Goal: Task Accomplishment & Management: Manage account settings

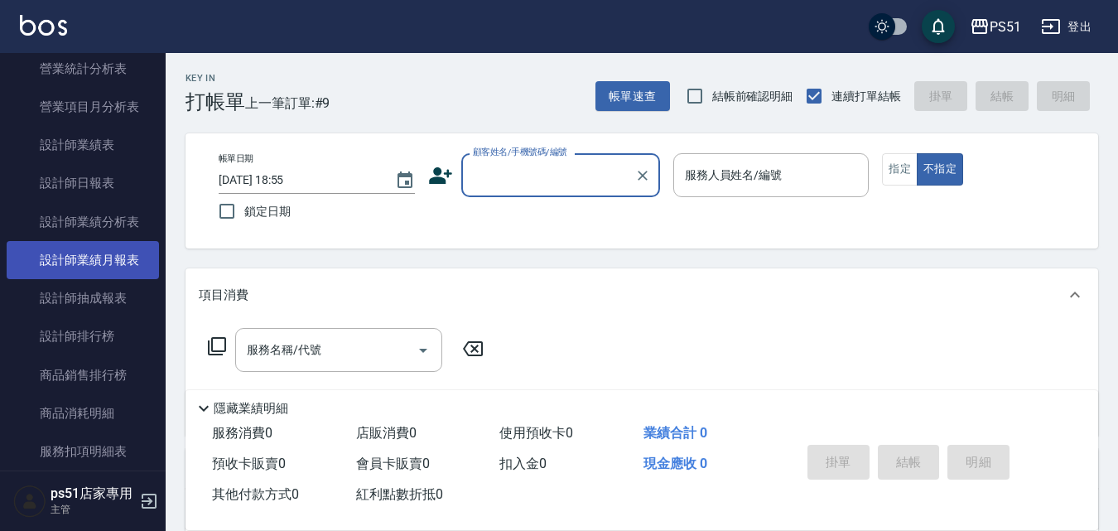
scroll to position [773, 0]
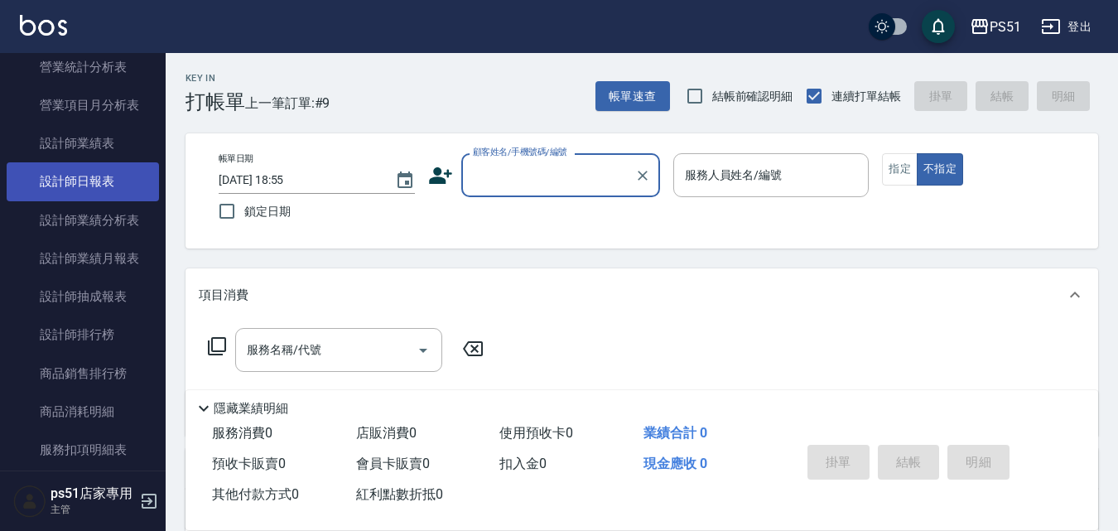
click at [105, 195] on link "設計師日報表" at bounding box center [83, 181] width 152 height 38
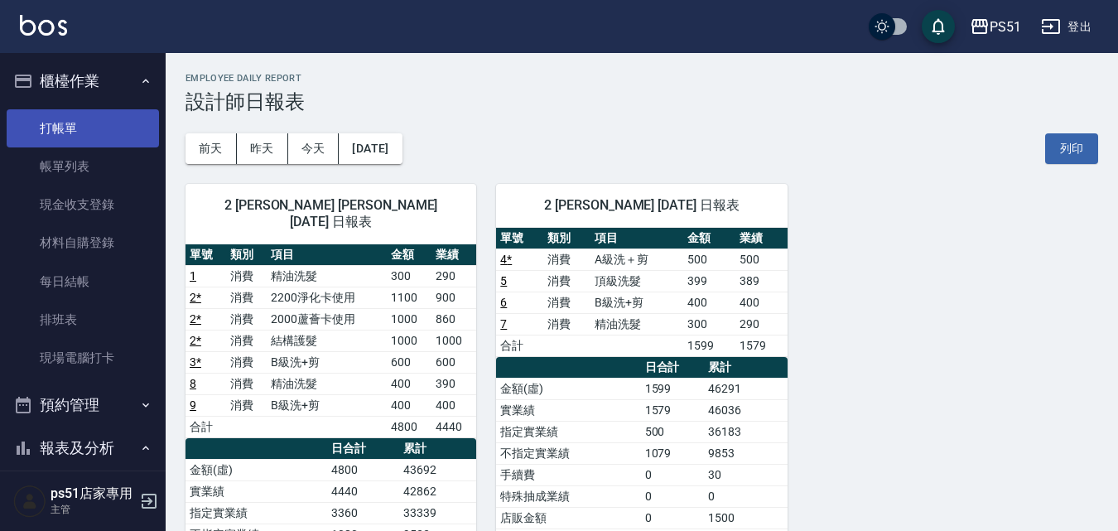
click at [30, 123] on link "打帳單" at bounding box center [83, 128] width 152 height 38
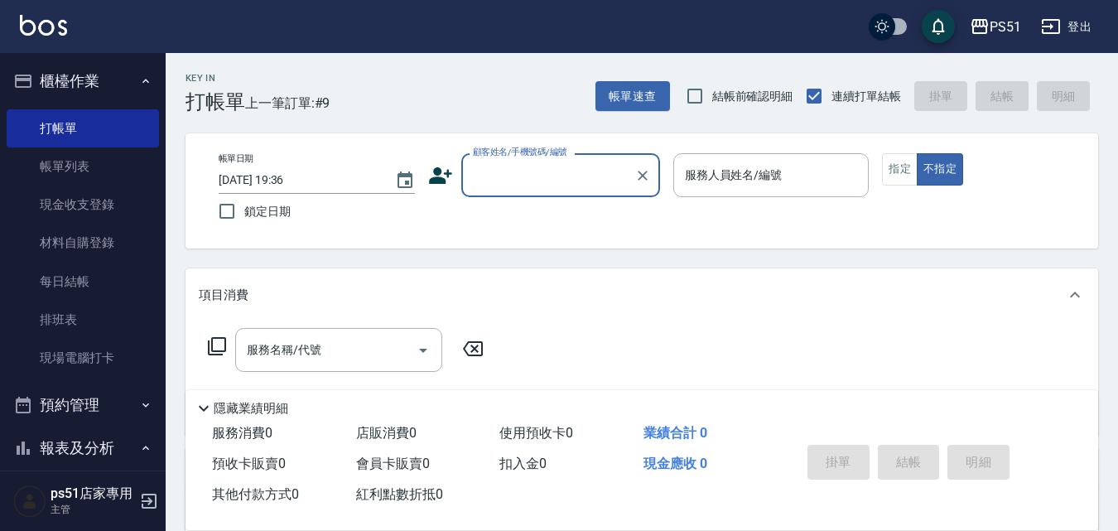
click at [565, 170] on input "顧客姓名/手機號碼/編號" at bounding box center [548, 175] width 159 height 29
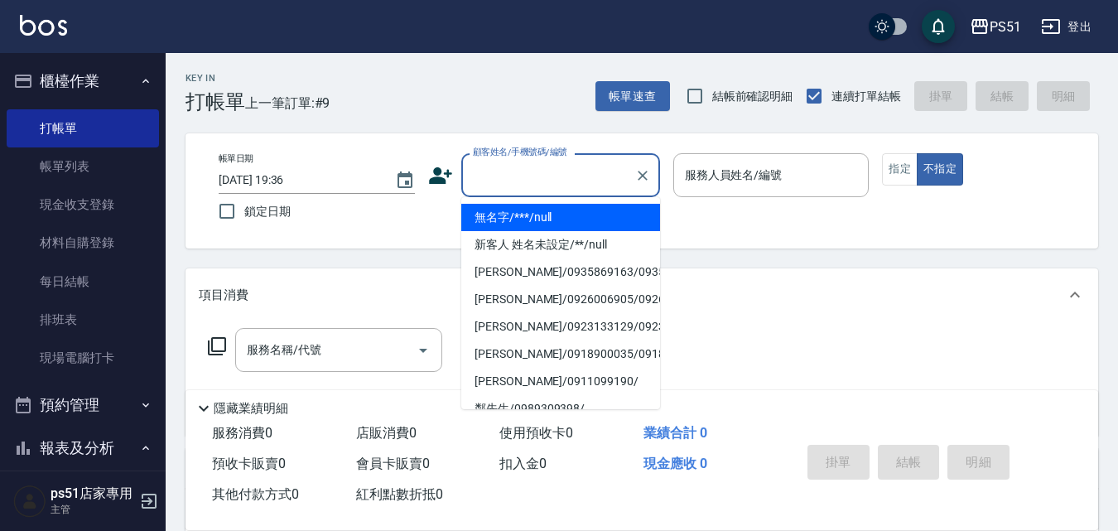
click at [602, 220] on li "無名字/***/null" at bounding box center [560, 217] width 199 height 27
type input "無名字/***/null"
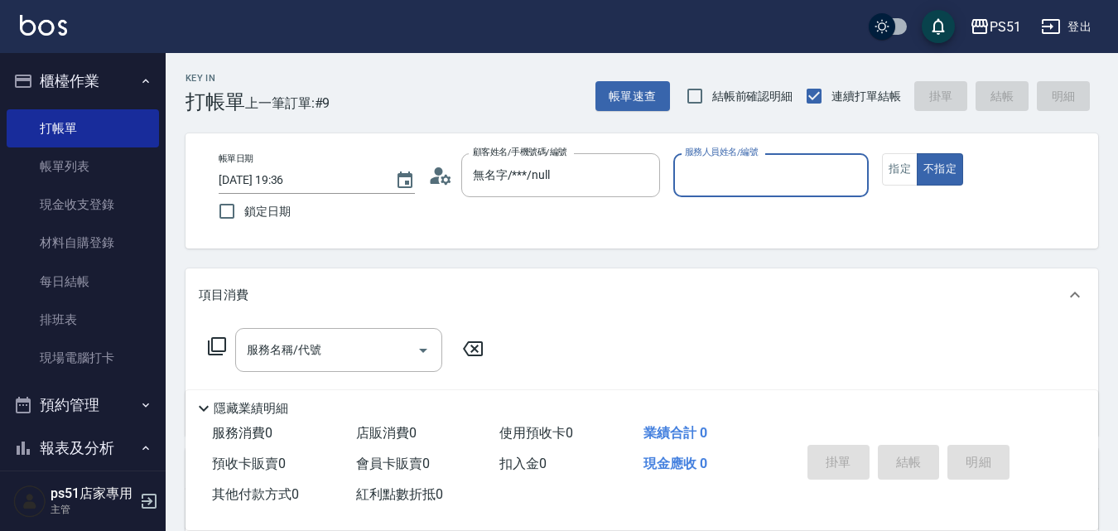
click at [714, 173] on input "服務人員姓名/編號" at bounding box center [771, 175] width 181 height 29
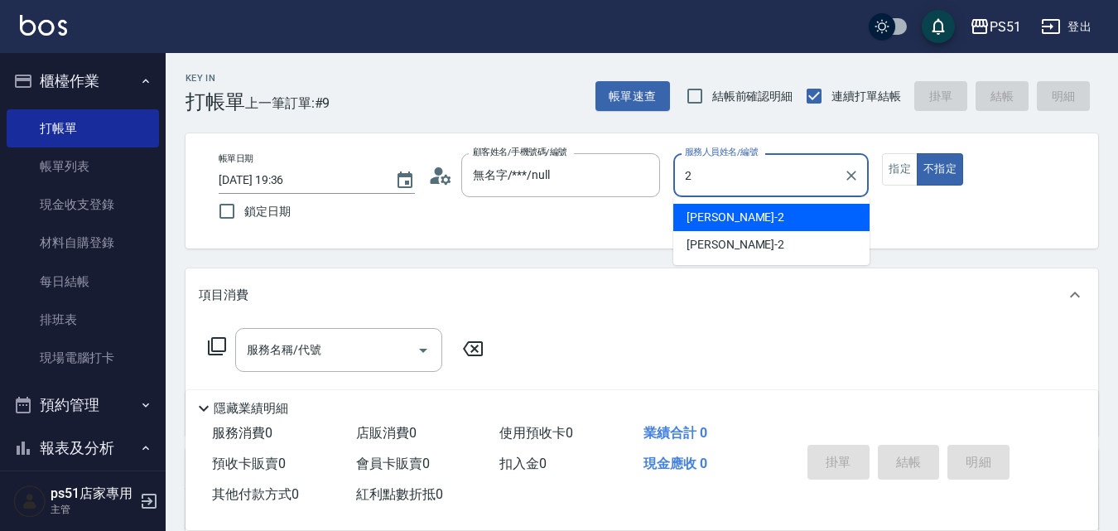
click at [720, 213] on div "[PERSON_NAME] -2" at bounding box center [772, 217] width 196 height 27
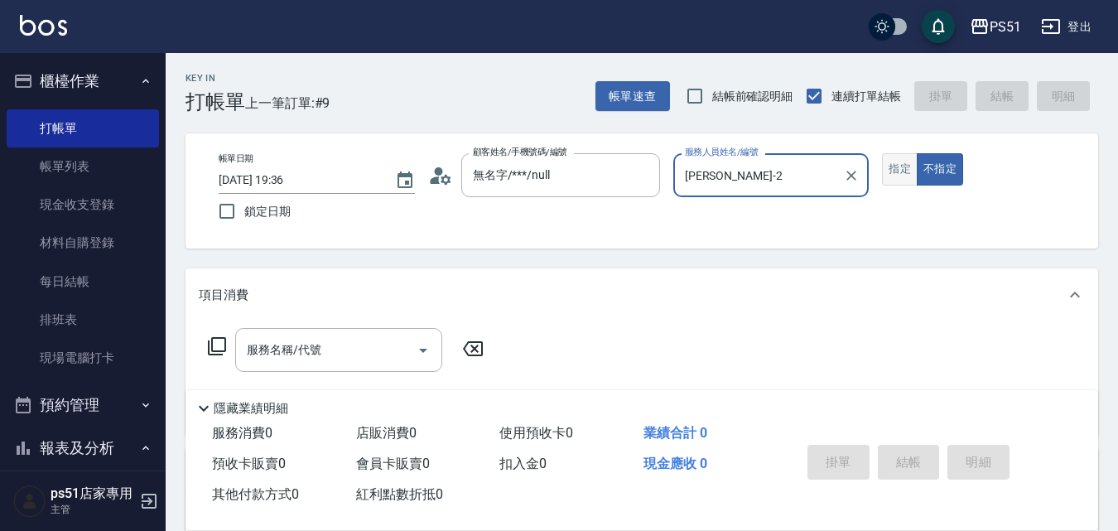
type input "[PERSON_NAME]-2"
click at [900, 171] on button "指定" at bounding box center [900, 169] width 36 height 32
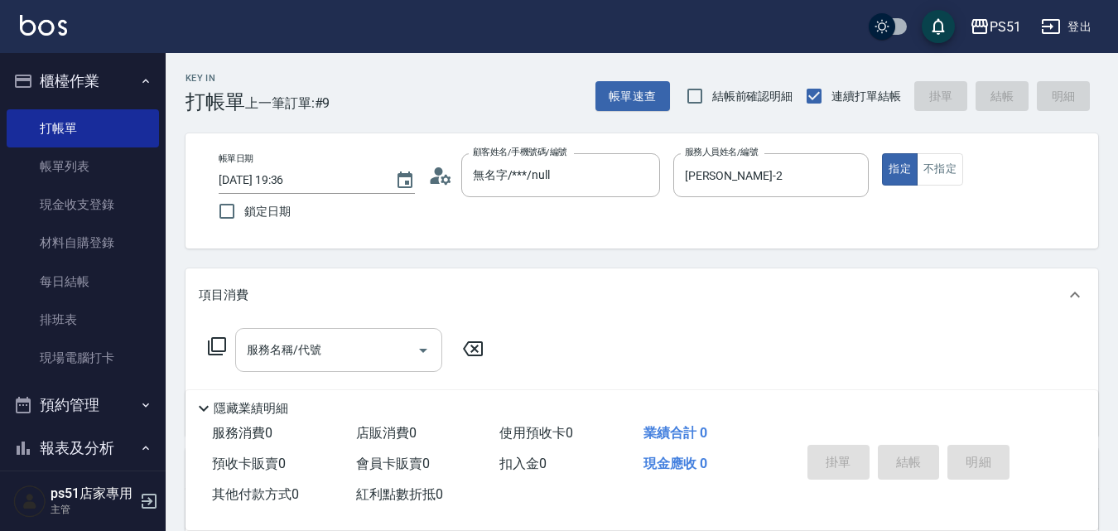
click at [337, 357] on input "服務名稱/代號" at bounding box center [326, 350] width 167 height 29
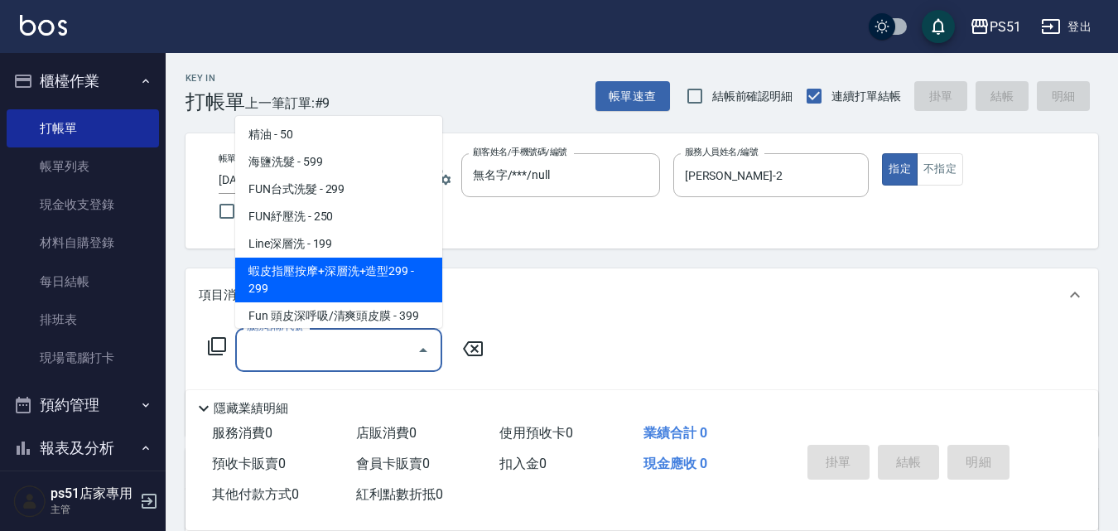
scroll to position [387, 0]
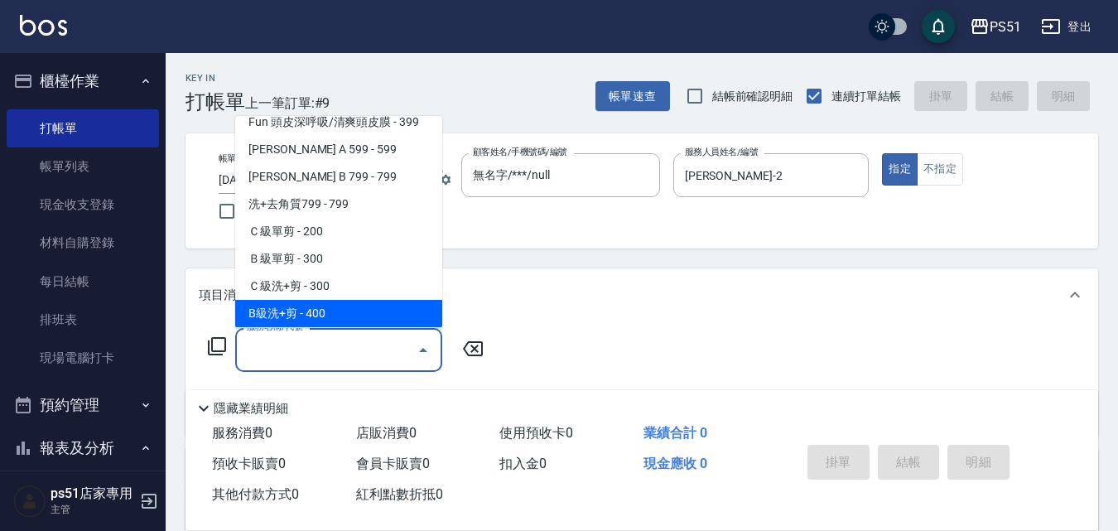
click at [326, 307] on span "B級洗+剪 - 400" at bounding box center [338, 313] width 207 height 27
type input "B級洗+剪(204)"
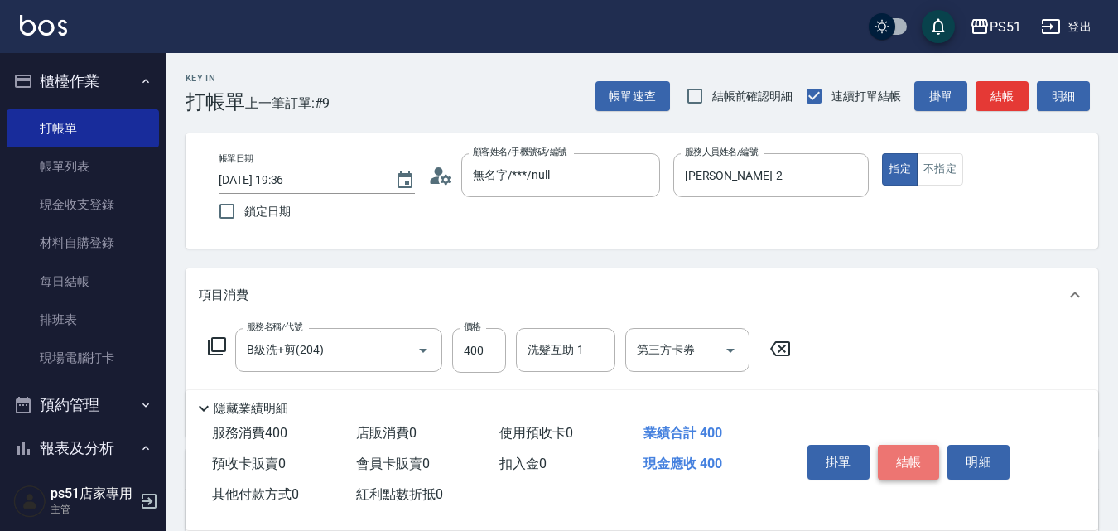
click at [913, 445] on button "結帳" at bounding box center [909, 462] width 62 height 35
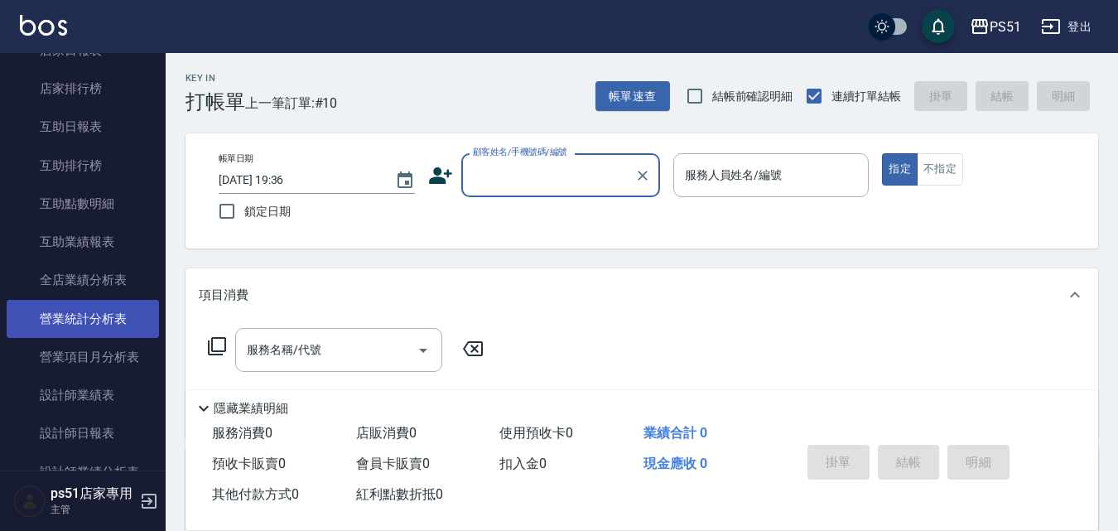
scroll to position [580, 0]
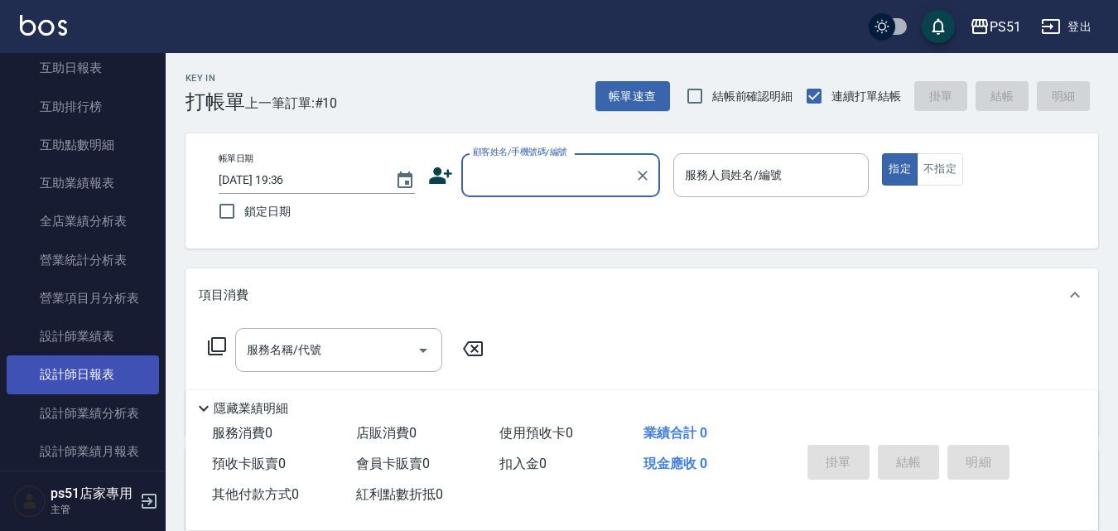
click at [128, 380] on link "設計師日報表" at bounding box center [83, 374] width 152 height 38
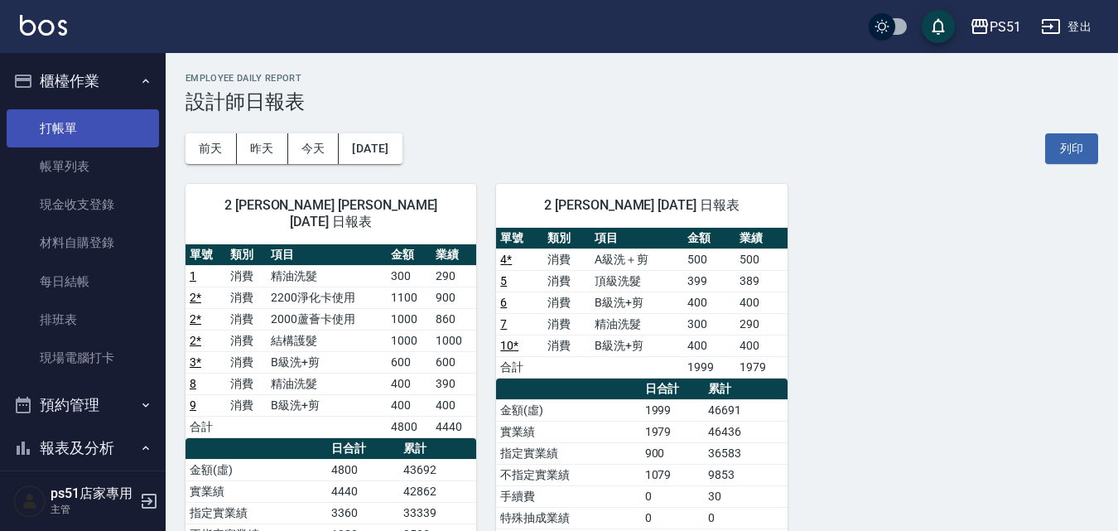
click at [60, 137] on link "打帳單" at bounding box center [83, 128] width 152 height 38
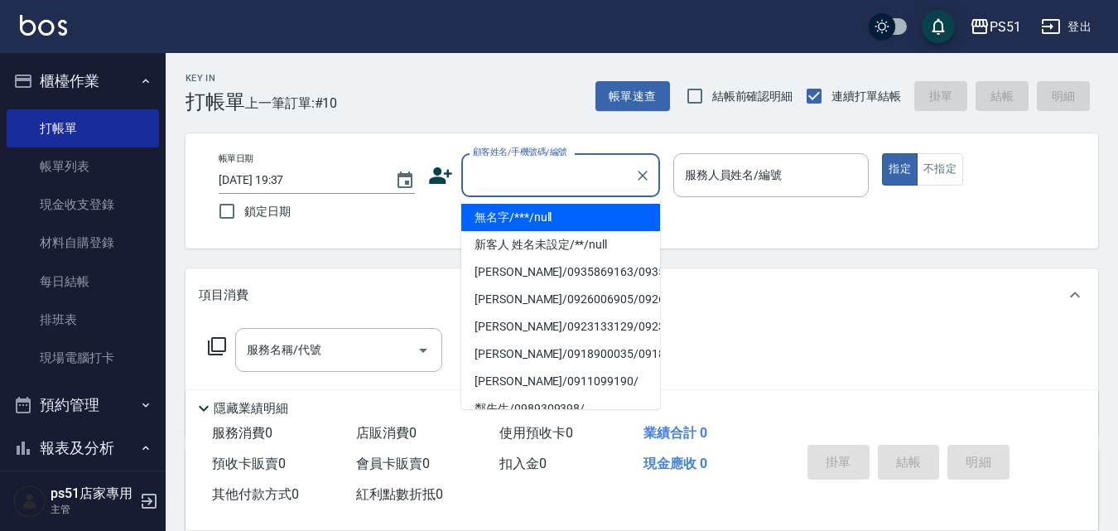
click at [498, 162] on input "顧客姓名/手機號碼/編號" at bounding box center [548, 175] width 159 height 29
click at [615, 222] on li "無名字/***/null" at bounding box center [560, 217] width 199 height 27
type input "無名字/***/null"
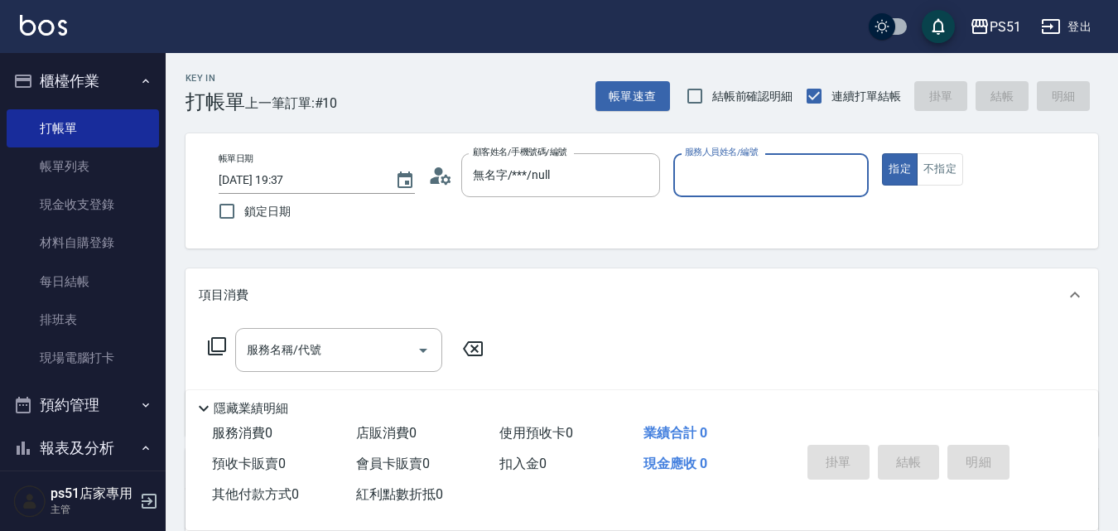
click at [734, 178] on input "服務人員姓名/編號" at bounding box center [771, 175] width 181 height 29
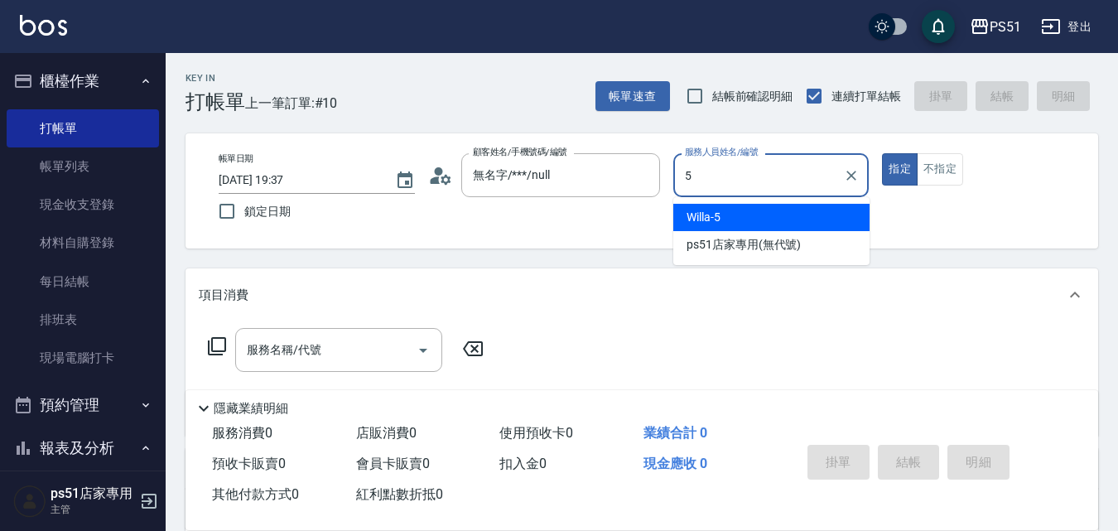
click at [805, 208] on div "Willa -5" at bounding box center [772, 217] width 196 height 27
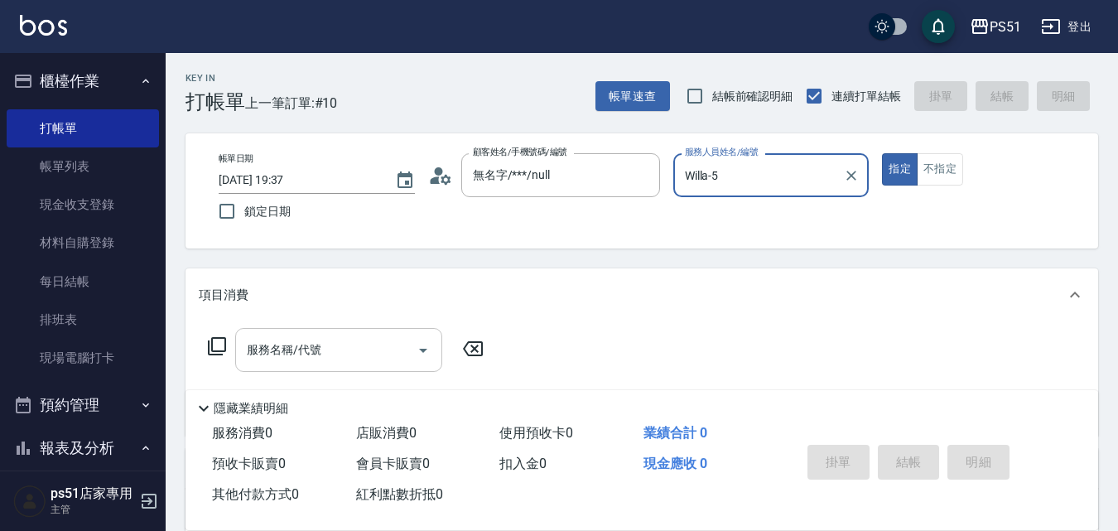
type input "Willa-5"
click at [398, 350] on input "服務名稱/代號" at bounding box center [326, 350] width 167 height 29
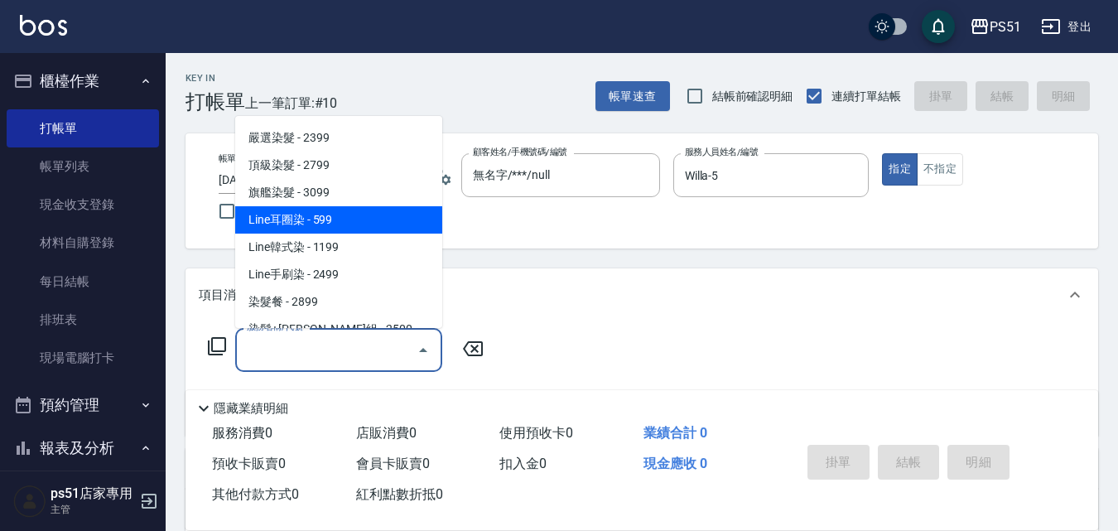
scroll to position [1353, 0]
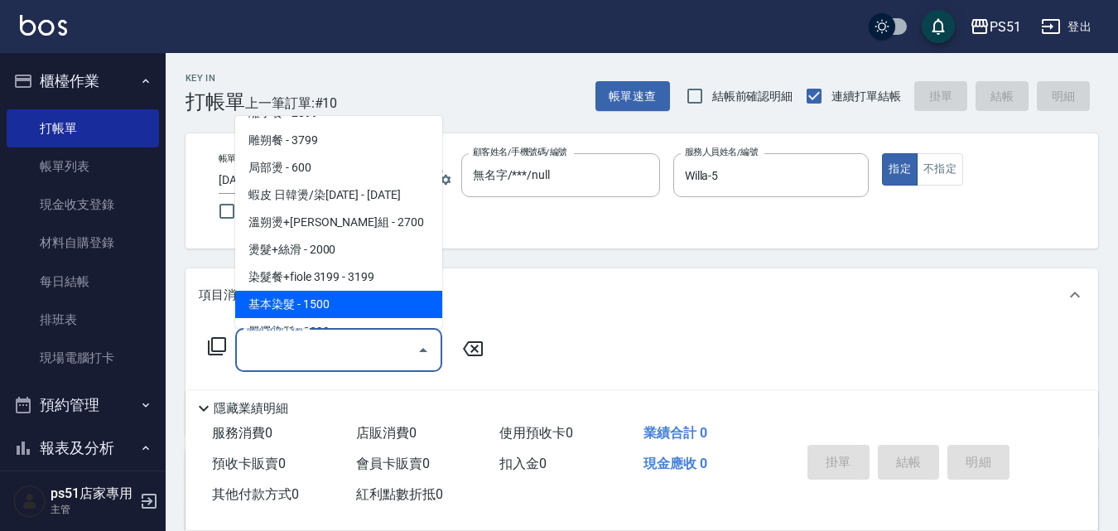
click at [322, 308] on span "基本染髮 - 1500" at bounding box center [338, 304] width 207 height 27
type input "基本染髮(401)"
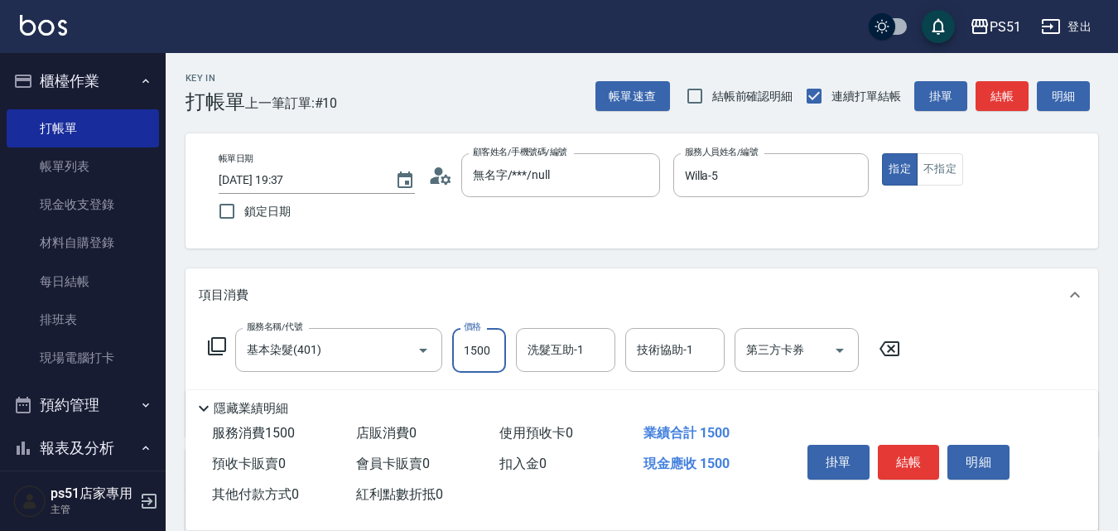
click at [467, 340] on input "1500" at bounding box center [479, 350] width 54 height 45
type input "1399"
click at [318, 356] on input "基本染髮(401)" at bounding box center [316, 350] width 146 height 29
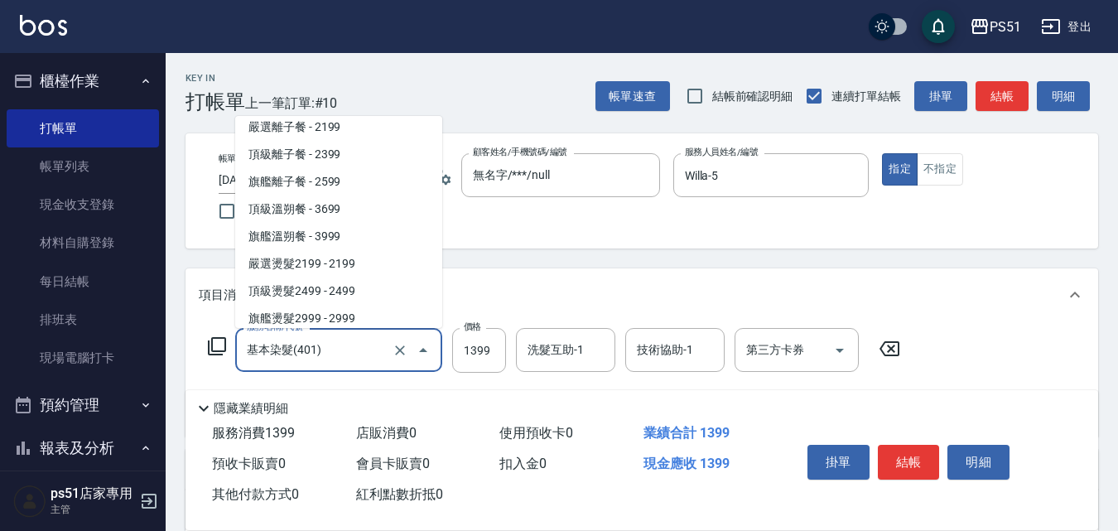
scroll to position [763, 0]
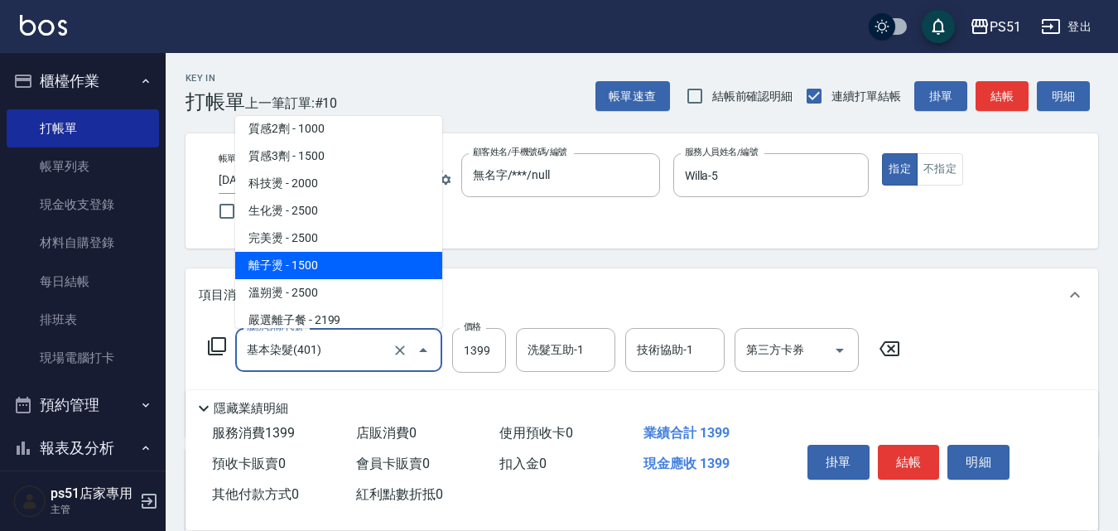
click at [315, 262] on span "離子燙 - 1500" at bounding box center [338, 265] width 207 height 27
type input "離子燙(306)"
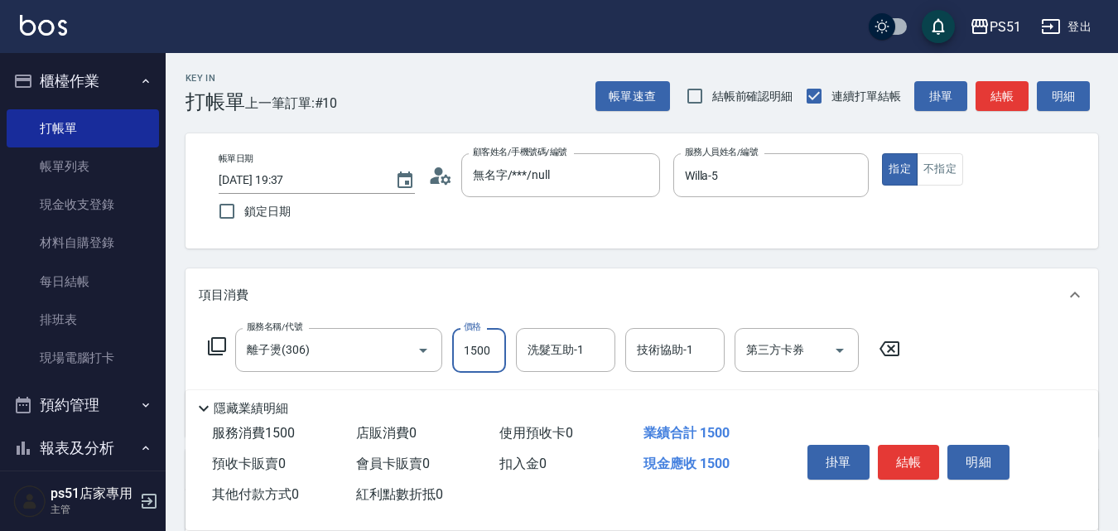
click at [460, 353] on input "1500" at bounding box center [479, 350] width 54 height 45
type input "1399"
click at [899, 455] on button "結帳" at bounding box center [909, 462] width 62 height 35
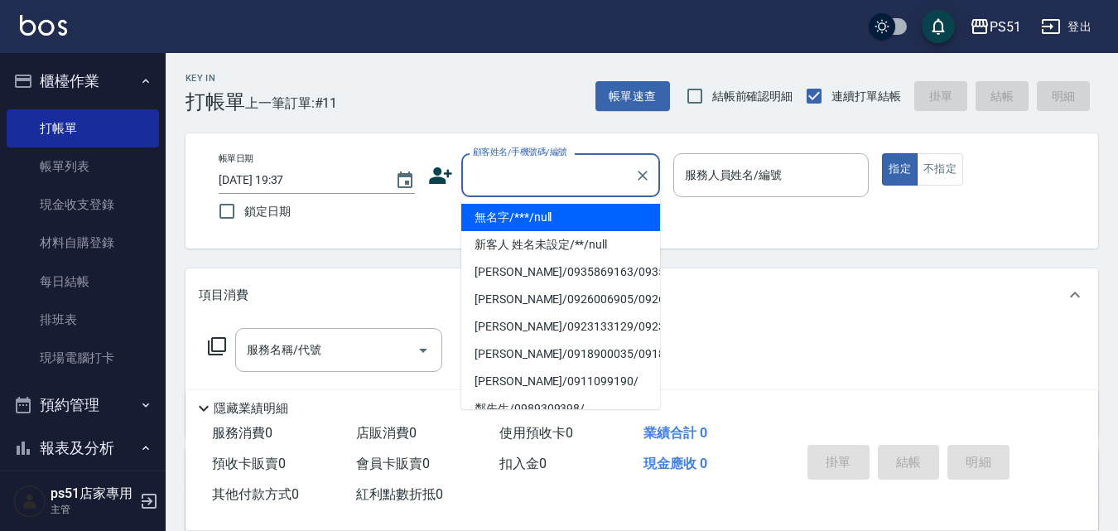
click at [512, 190] on input "顧客姓名/手機號碼/編號" at bounding box center [548, 175] width 159 height 29
click at [553, 207] on li "無名字/***/null" at bounding box center [560, 217] width 199 height 27
type input "無名字/***/null"
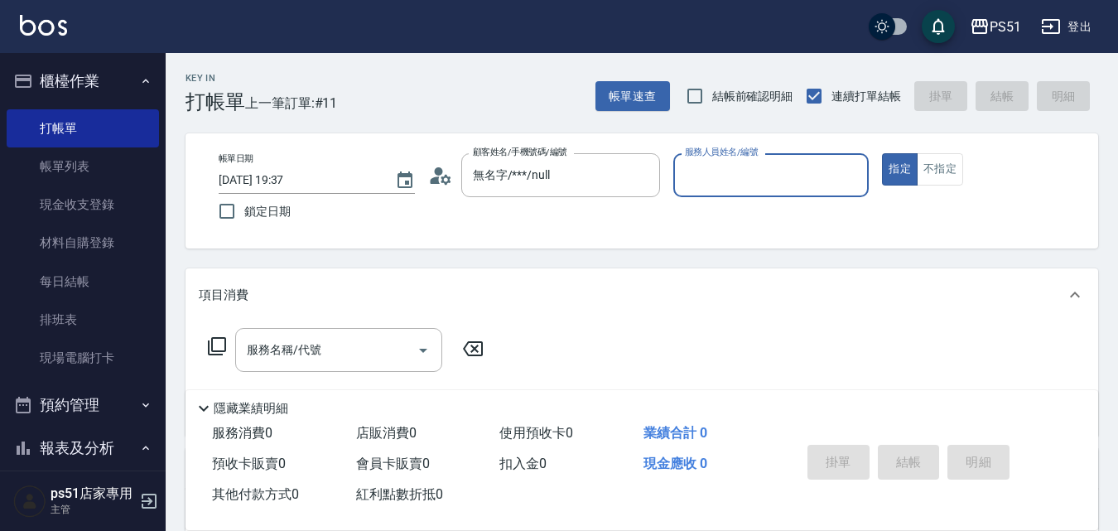
click at [810, 176] on input "服務人員姓名/編號" at bounding box center [771, 175] width 181 height 29
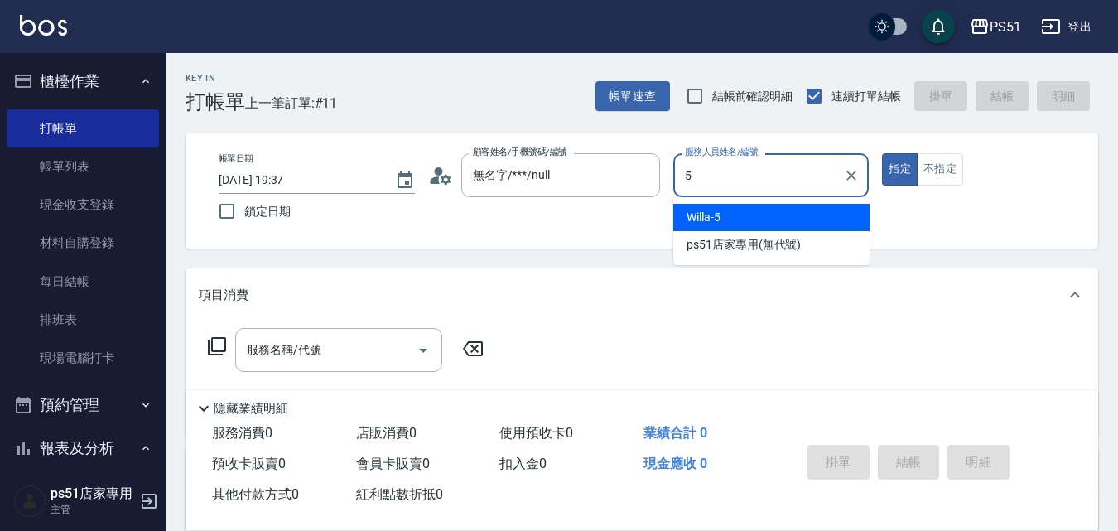
click at [721, 209] on span "Willa -5" at bounding box center [704, 217] width 34 height 17
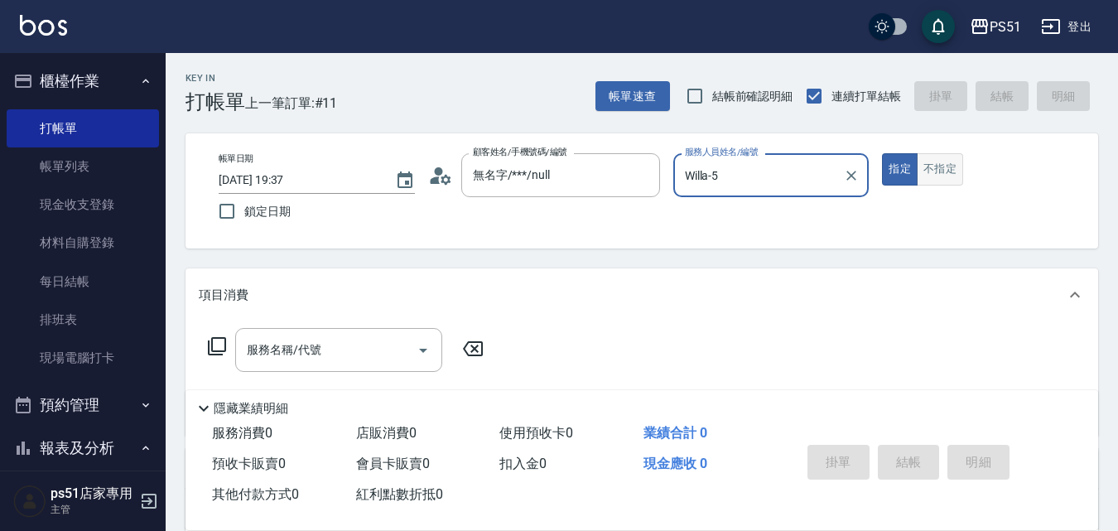
type input "Willa-5"
click at [956, 172] on button "不指定" at bounding box center [940, 169] width 46 height 32
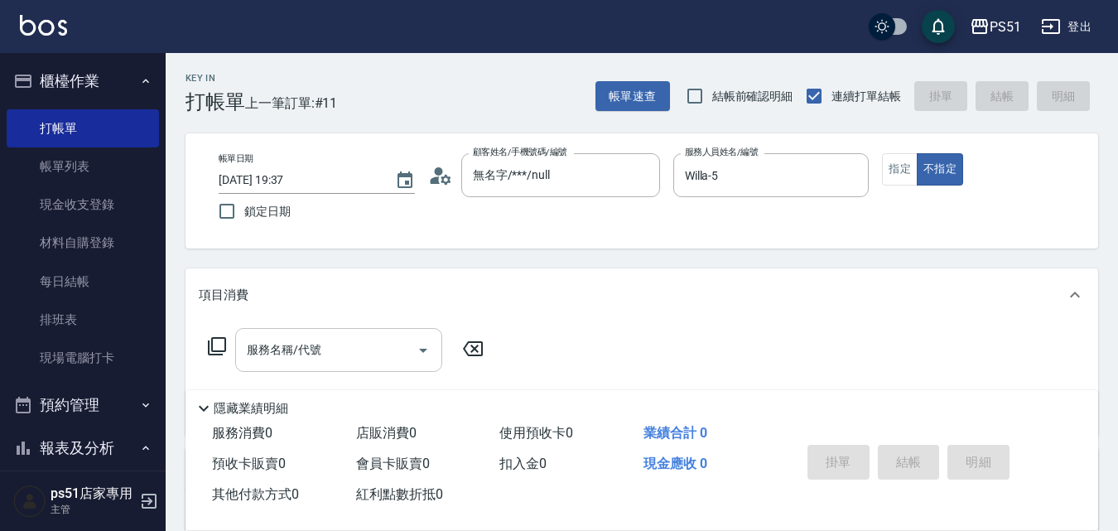
click at [341, 345] on input "服務名稱/代號" at bounding box center [326, 350] width 167 height 29
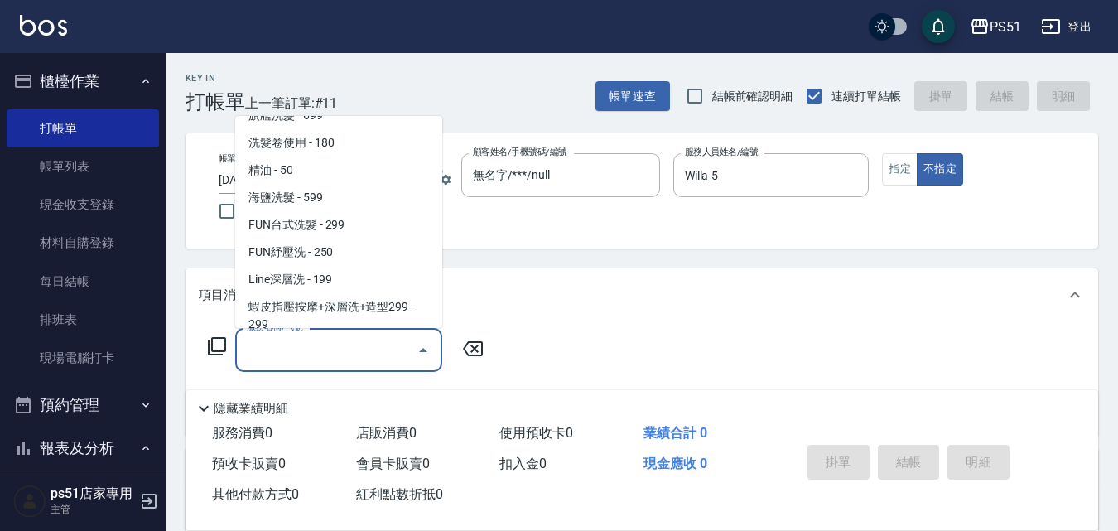
scroll to position [193, 0]
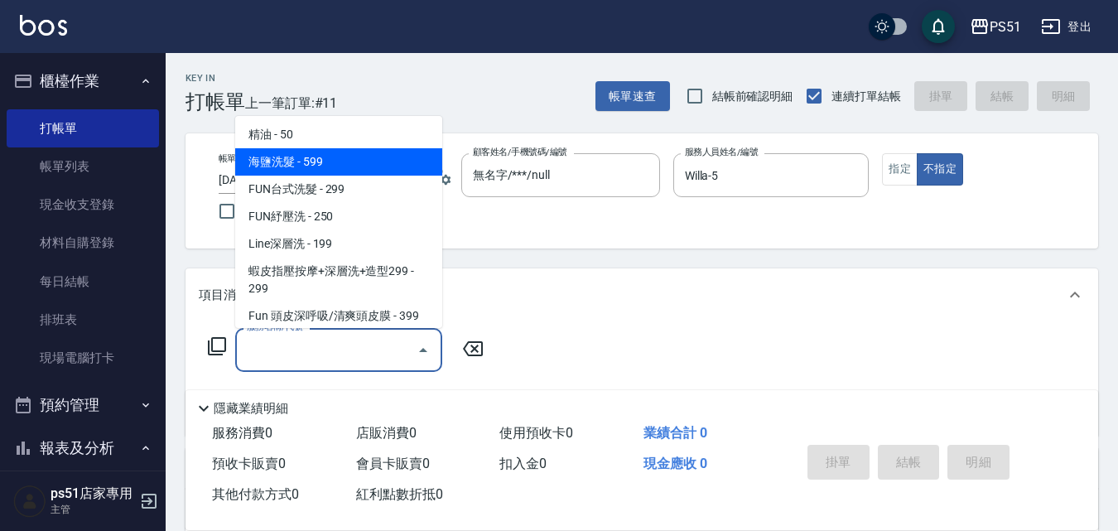
click at [360, 158] on span "海鹽洗髮 - 599" at bounding box center [338, 161] width 207 height 27
type input "海鹽洗髮(110)"
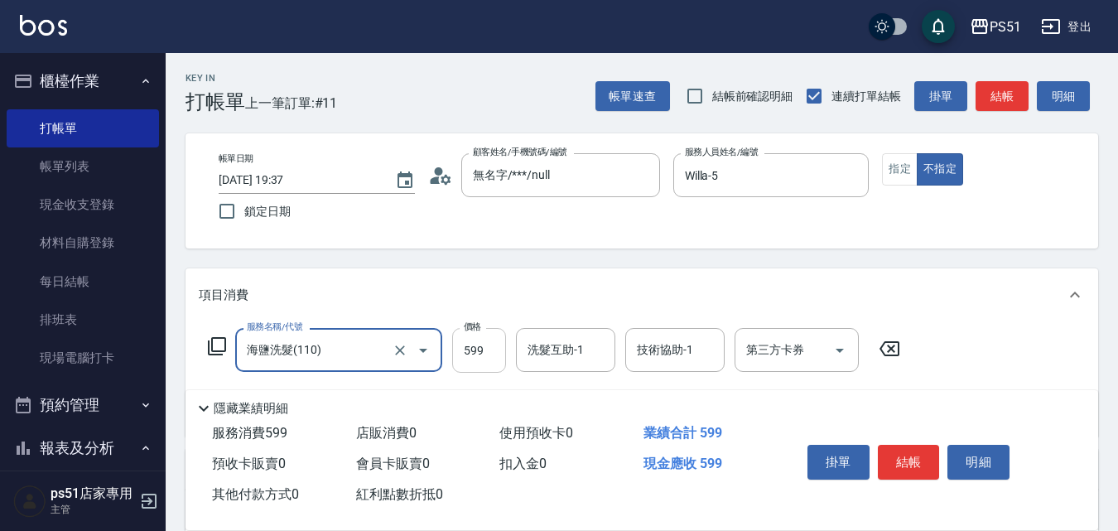
click at [483, 351] on input "599" at bounding box center [479, 350] width 54 height 45
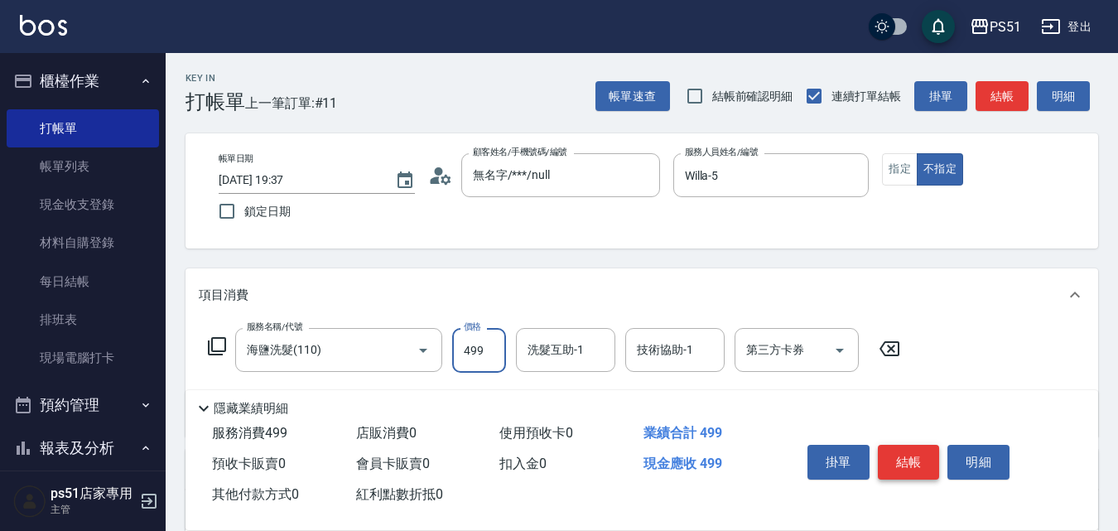
type input "499"
click at [915, 451] on button "結帳" at bounding box center [909, 462] width 62 height 35
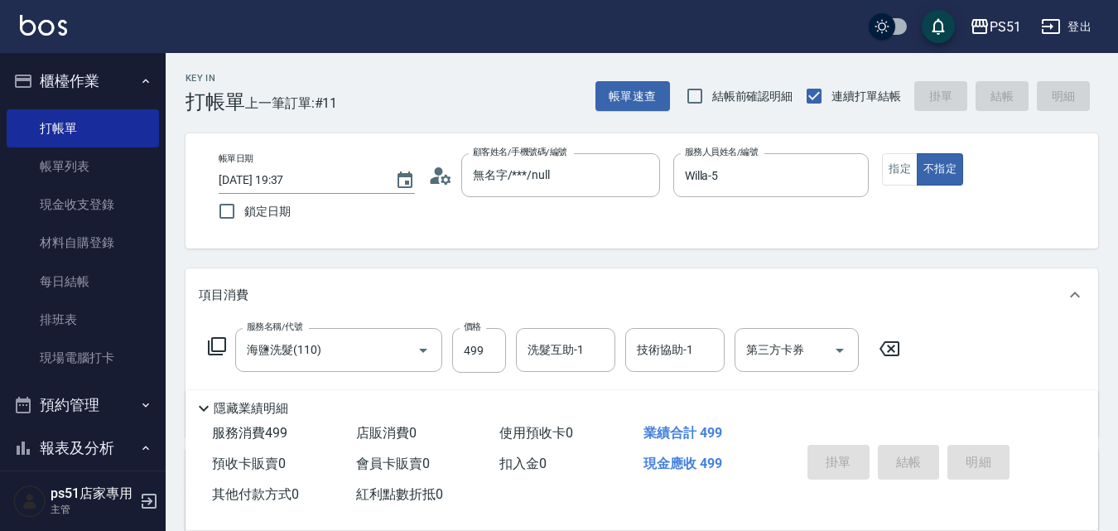
type input "[DATE] 19:38"
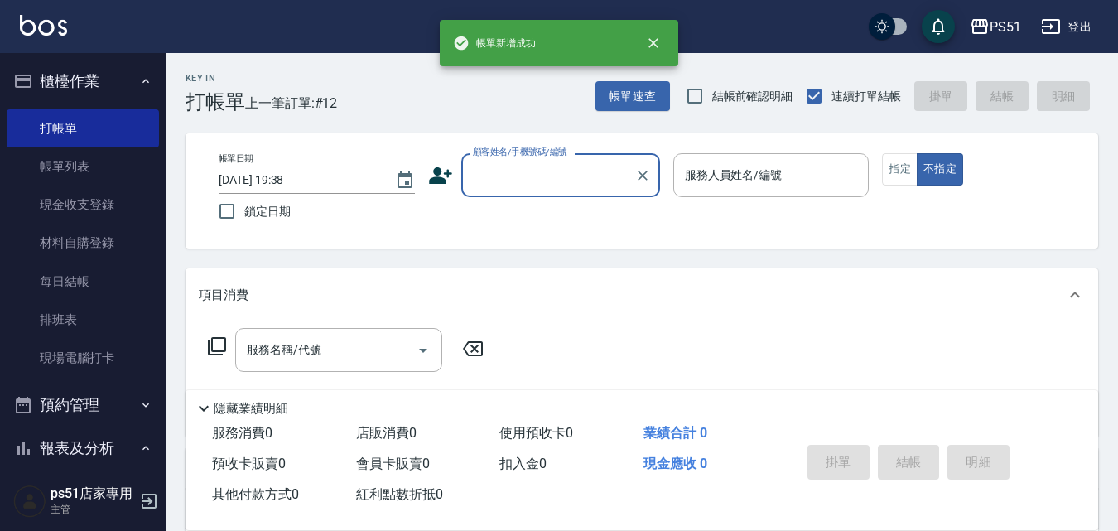
click at [528, 180] on input "顧客姓名/手機號碼/編號" at bounding box center [548, 175] width 159 height 29
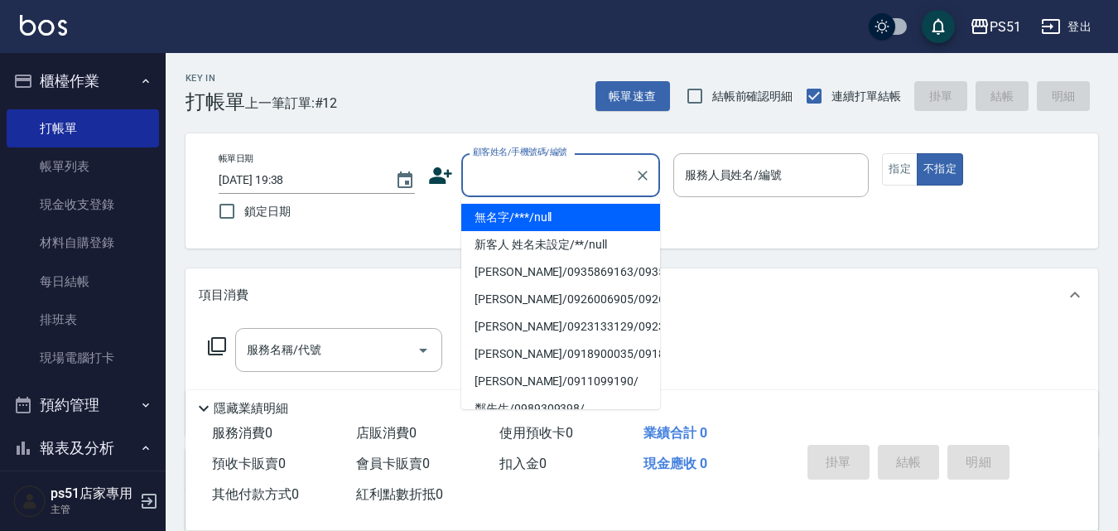
click at [566, 212] on li "無名字/***/null" at bounding box center [560, 217] width 199 height 27
type input "無名字/***/null"
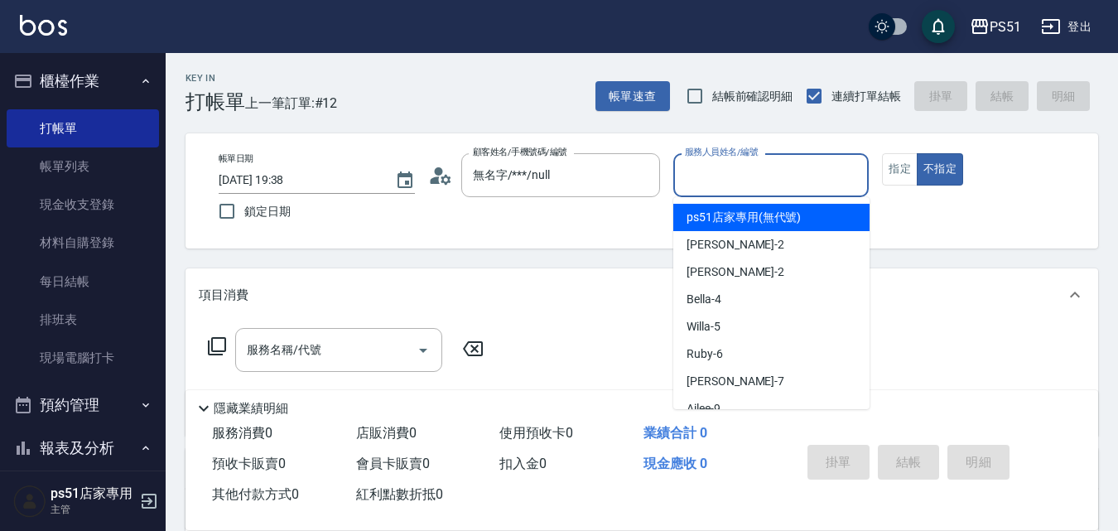
click at [747, 176] on input "服務人員姓名/編號" at bounding box center [771, 175] width 181 height 29
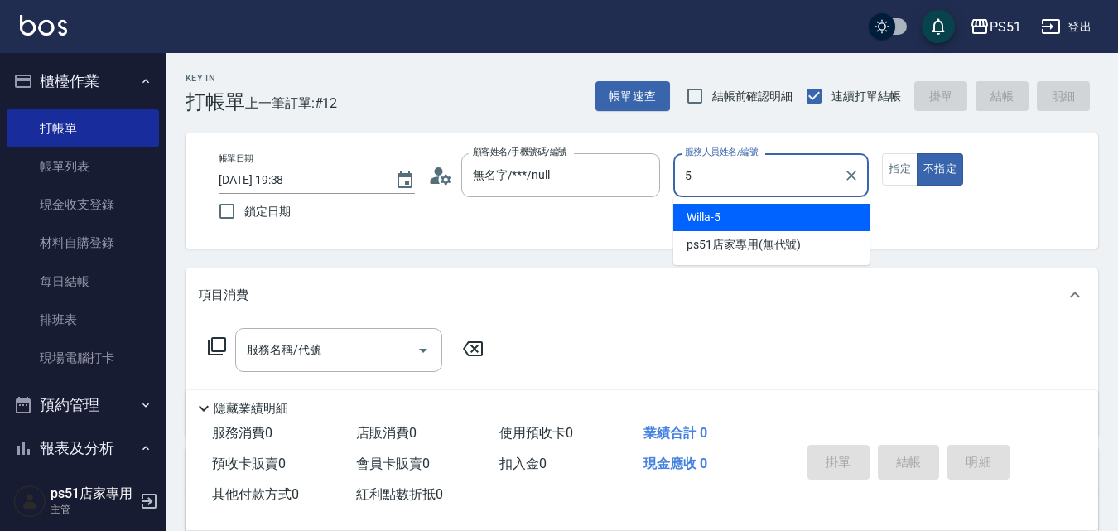
click at [763, 214] on div "Willa -5" at bounding box center [772, 217] width 196 height 27
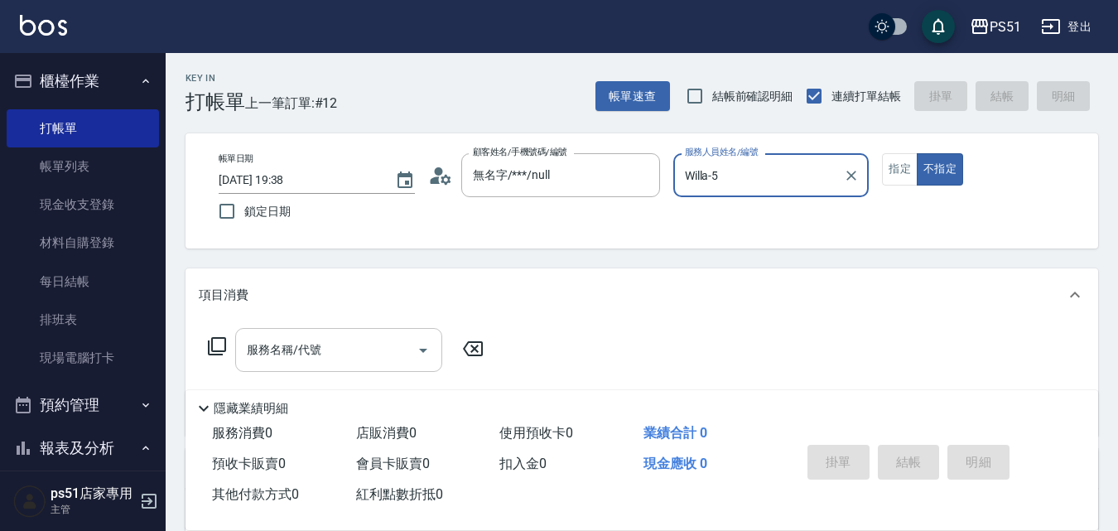
type input "Willa-5"
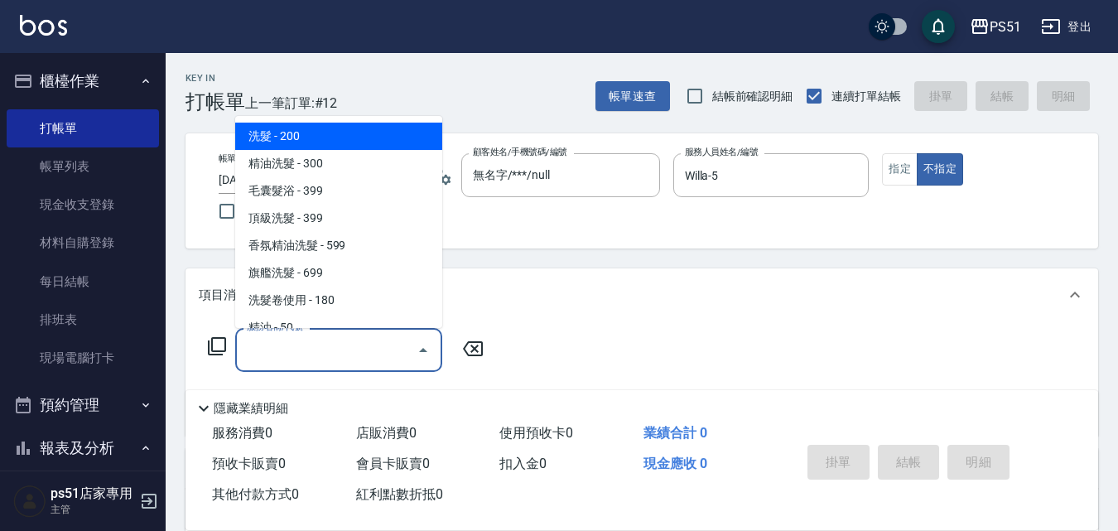
click at [341, 347] on input "服務名稱/代號" at bounding box center [326, 350] width 167 height 29
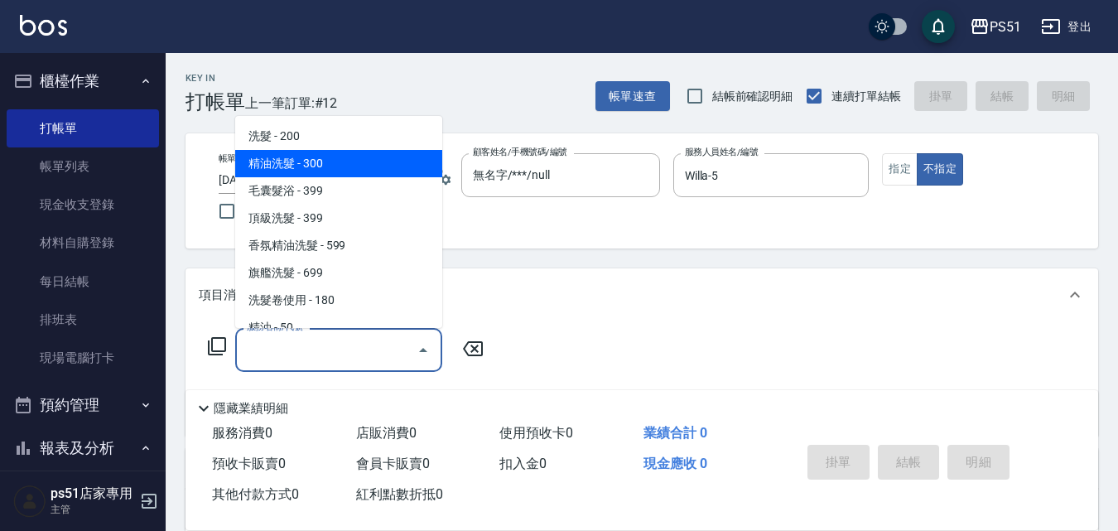
click at [353, 167] on span "精油洗髮 - 300" at bounding box center [338, 163] width 207 height 27
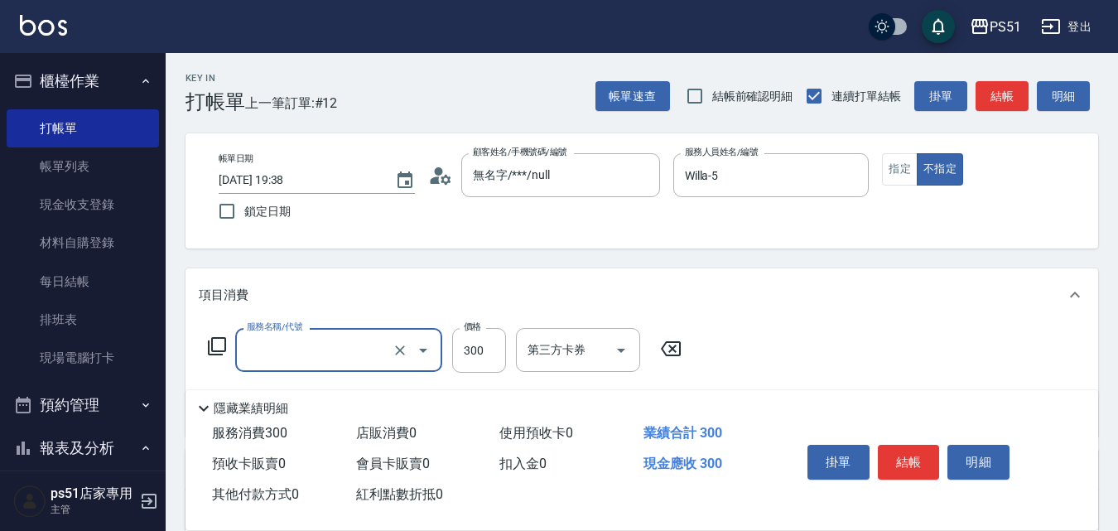
type input "精油洗髮(102)"
click at [916, 447] on button "結帳" at bounding box center [909, 462] width 62 height 35
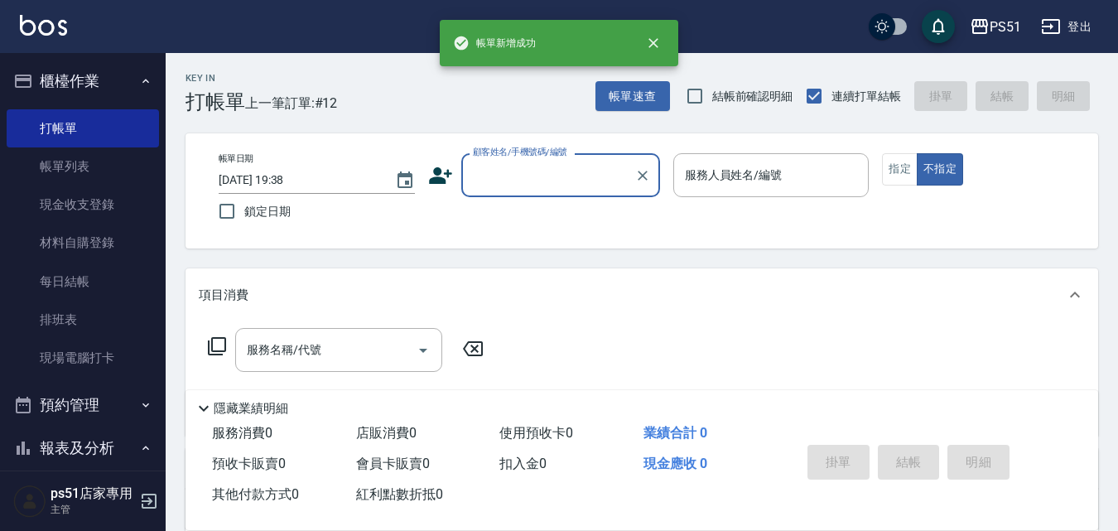
click at [516, 181] on input "顧客姓名/手機號碼/編號" at bounding box center [548, 175] width 159 height 29
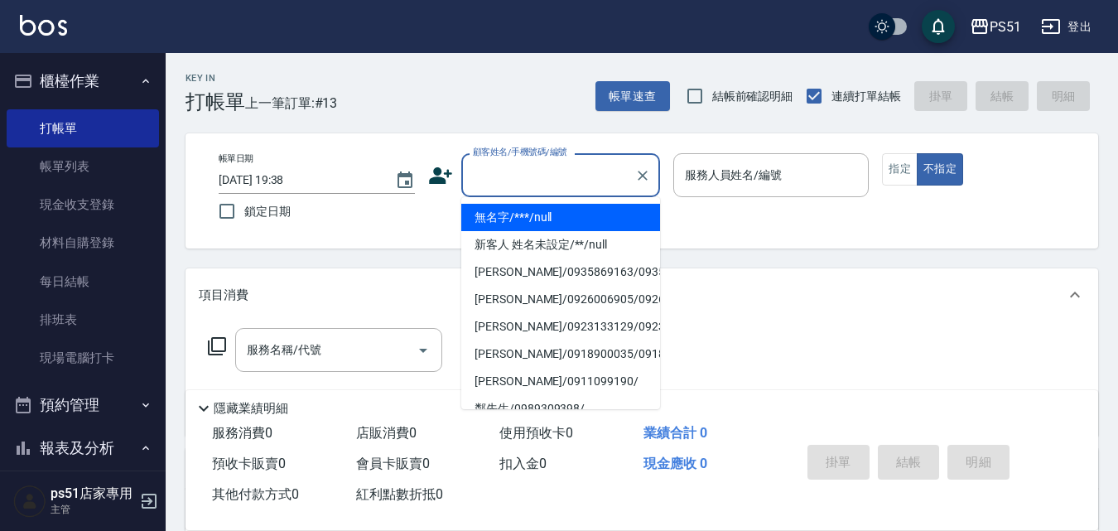
click at [520, 210] on li "無名字/***/null" at bounding box center [560, 217] width 199 height 27
type input "無名字/***/null"
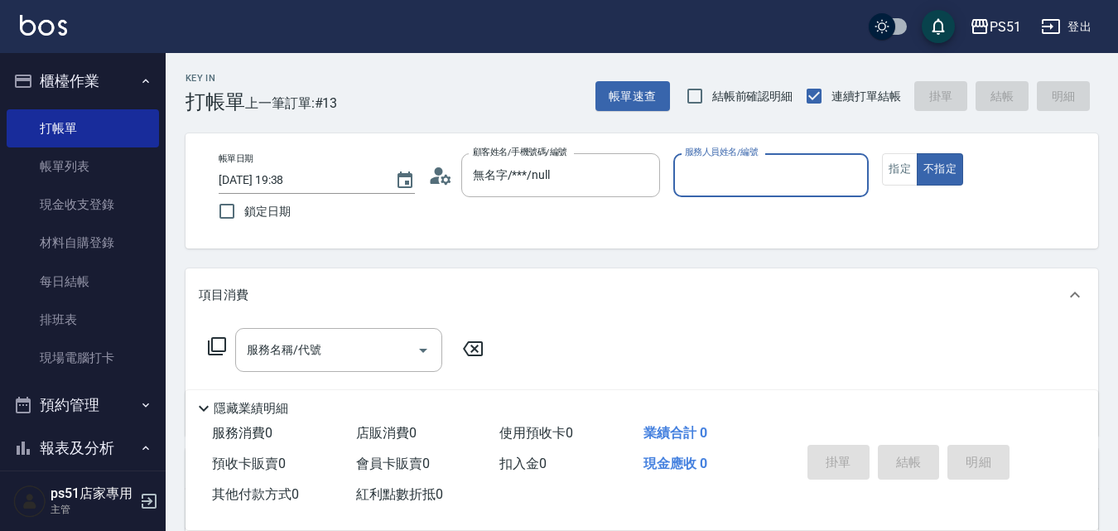
click at [711, 179] on input "服務人員姓名/編號" at bounding box center [771, 175] width 181 height 29
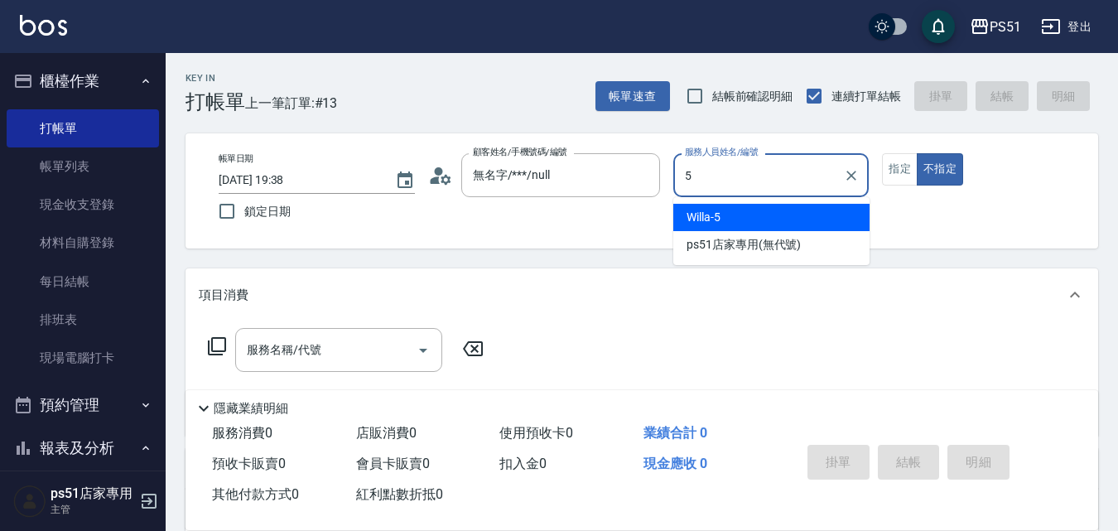
click at [748, 211] on div "Willa -5" at bounding box center [772, 217] width 196 height 27
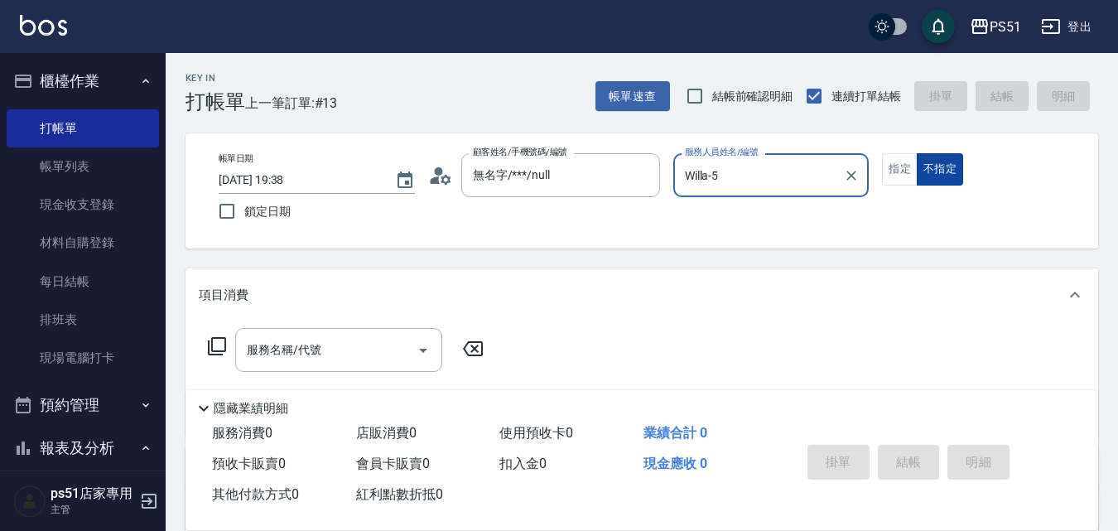
type input "Willa-5"
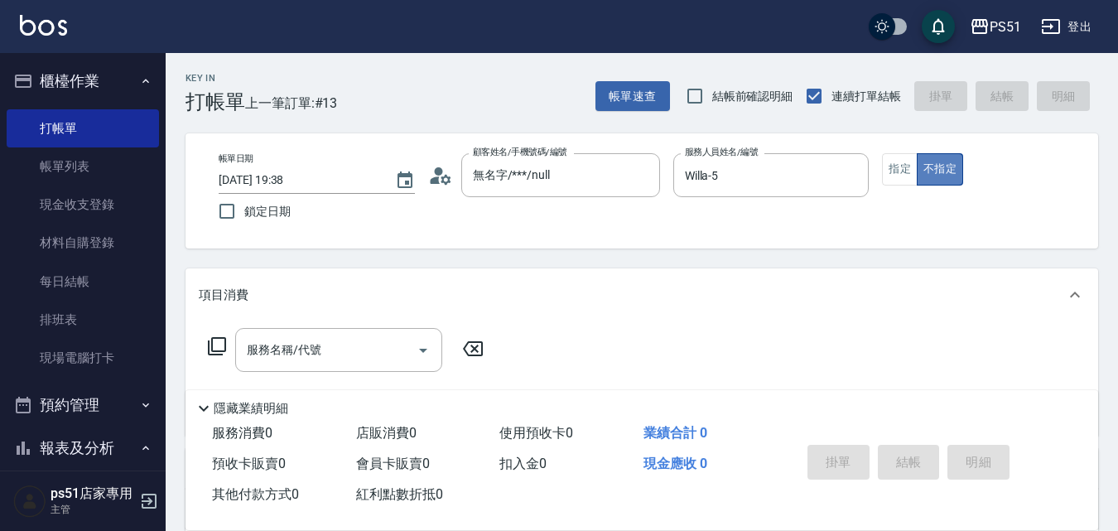
click at [917, 166] on button "不指定" at bounding box center [940, 169] width 46 height 32
click at [910, 181] on button "指定" at bounding box center [900, 169] width 36 height 32
click at [383, 357] on input "服務名稱/代號" at bounding box center [326, 350] width 167 height 29
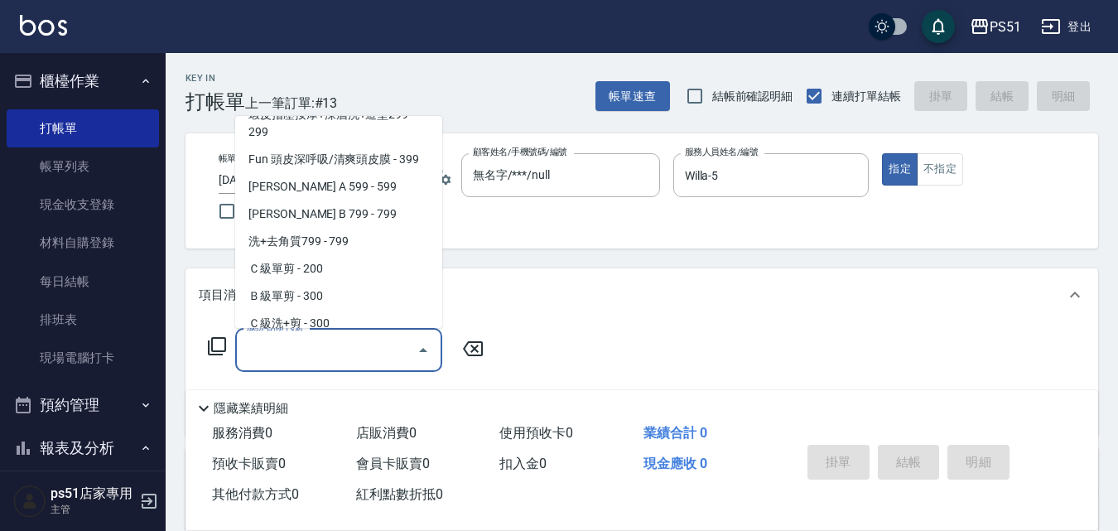
scroll to position [387, 0]
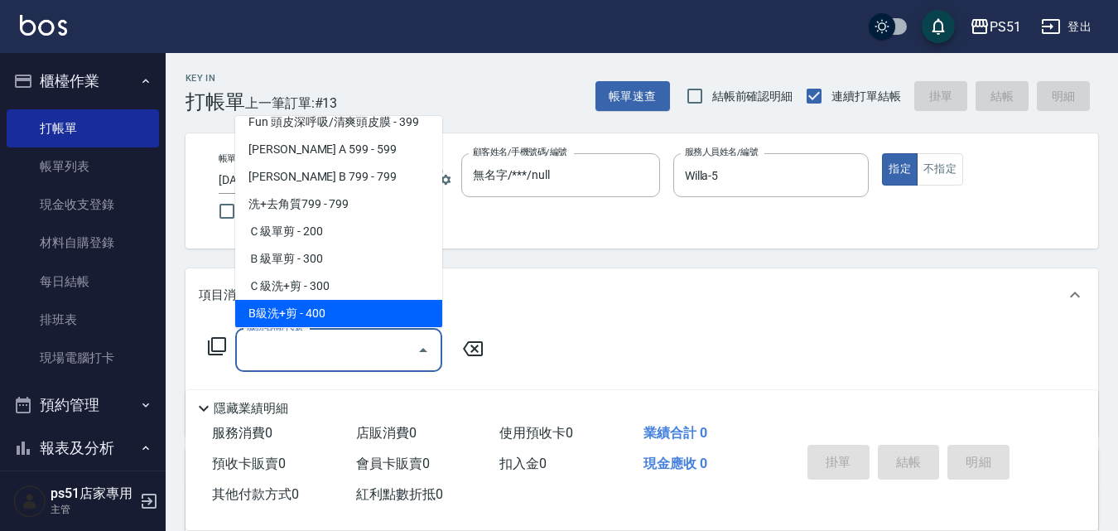
click at [339, 305] on span "B級洗+剪 - 400" at bounding box center [338, 313] width 207 height 27
type input "B級洗+剪(204)"
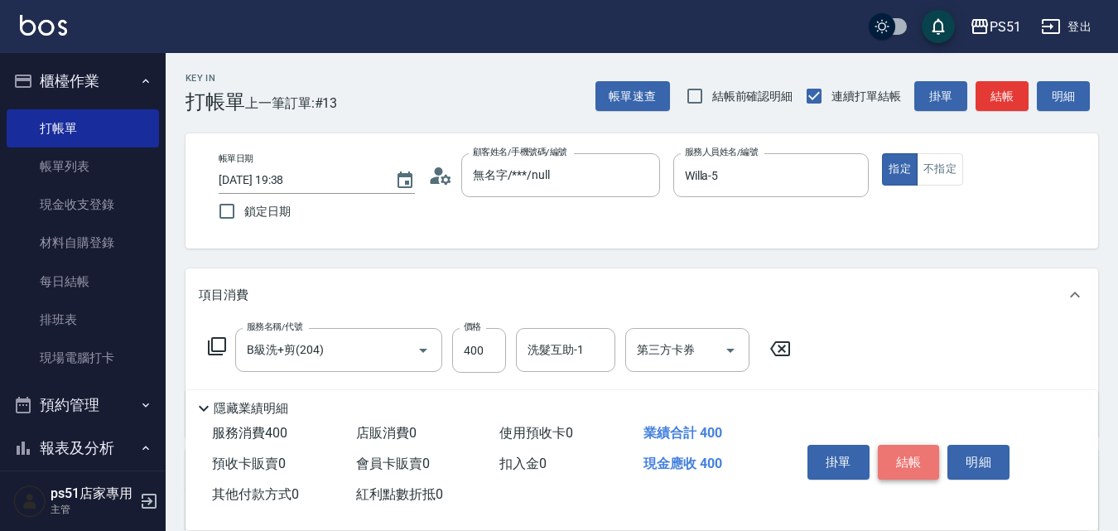
click at [916, 456] on button "結帳" at bounding box center [909, 462] width 62 height 35
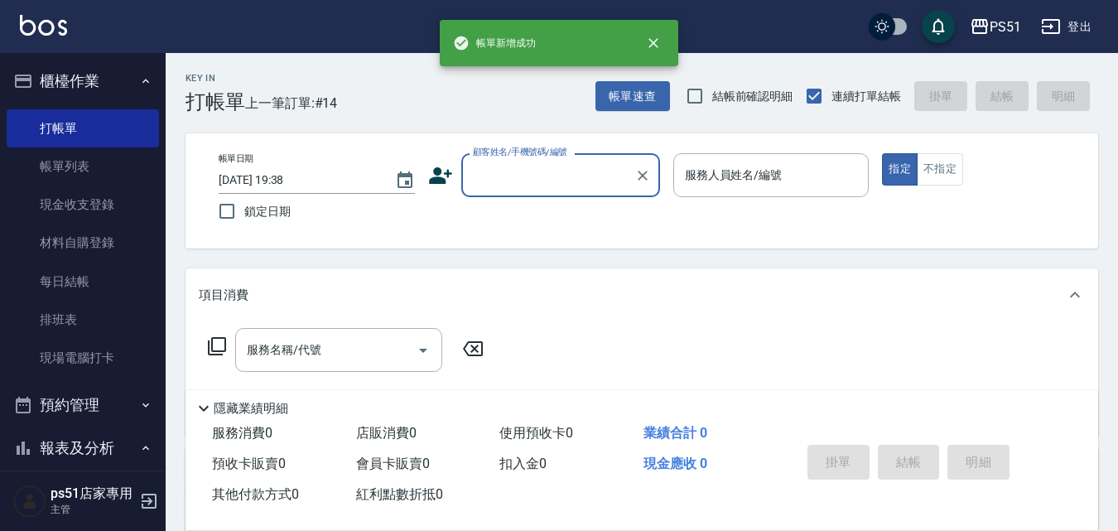
click at [514, 182] on input "顧客姓名/手機號碼/編號" at bounding box center [548, 175] width 159 height 29
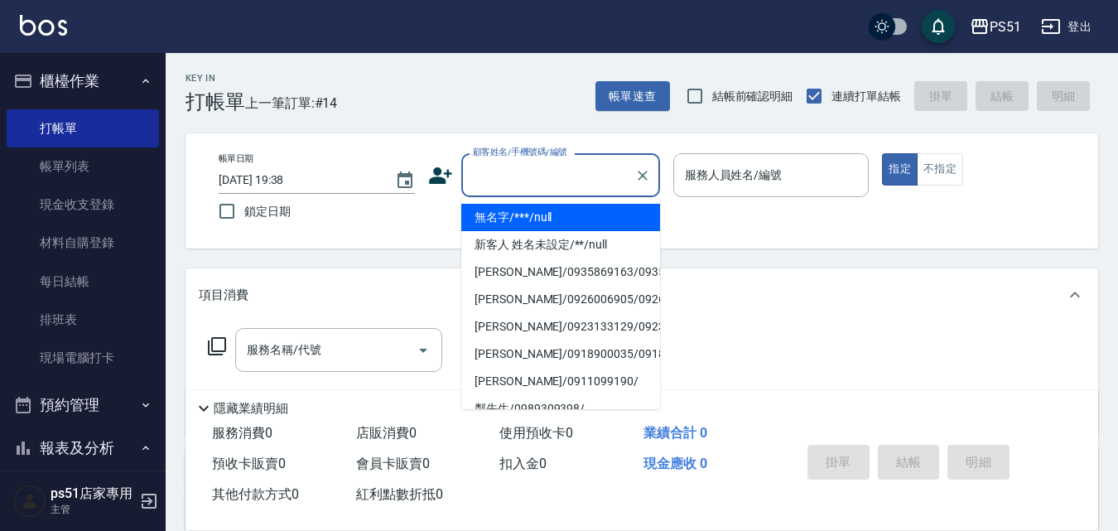
click at [517, 216] on li "無名字/***/null" at bounding box center [560, 217] width 199 height 27
type input "無名字/***/null"
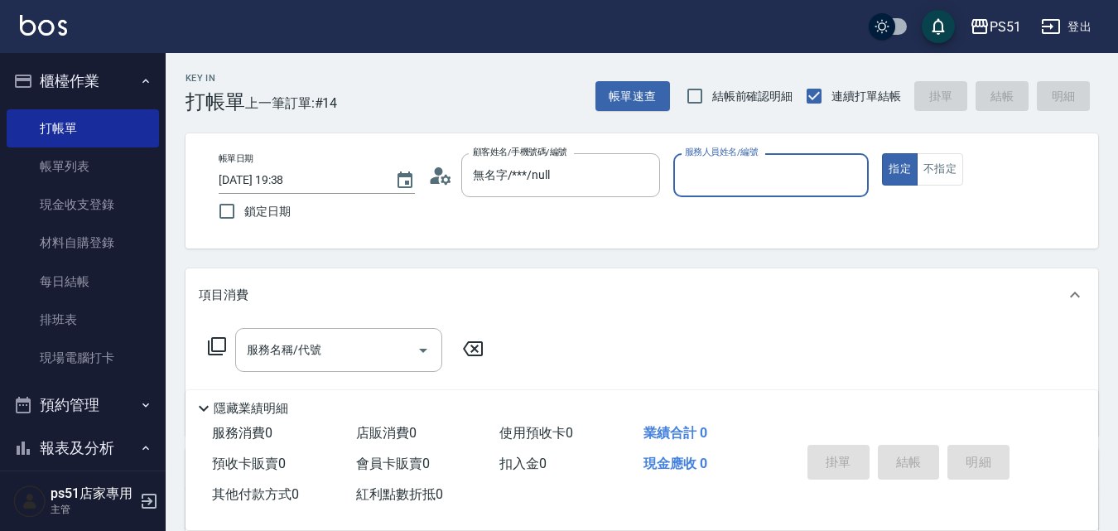
click at [708, 176] on input "服務人員姓名/編號" at bounding box center [771, 175] width 181 height 29
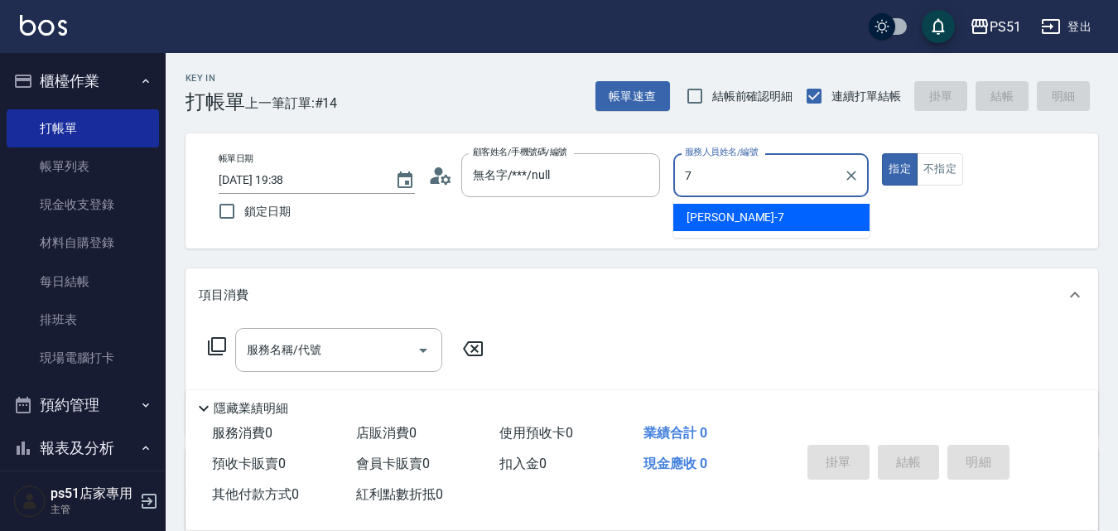
click at [721, 209] on span "[PERSON_NAME] -7" at bounding box center [736, 217] width 98 height 17
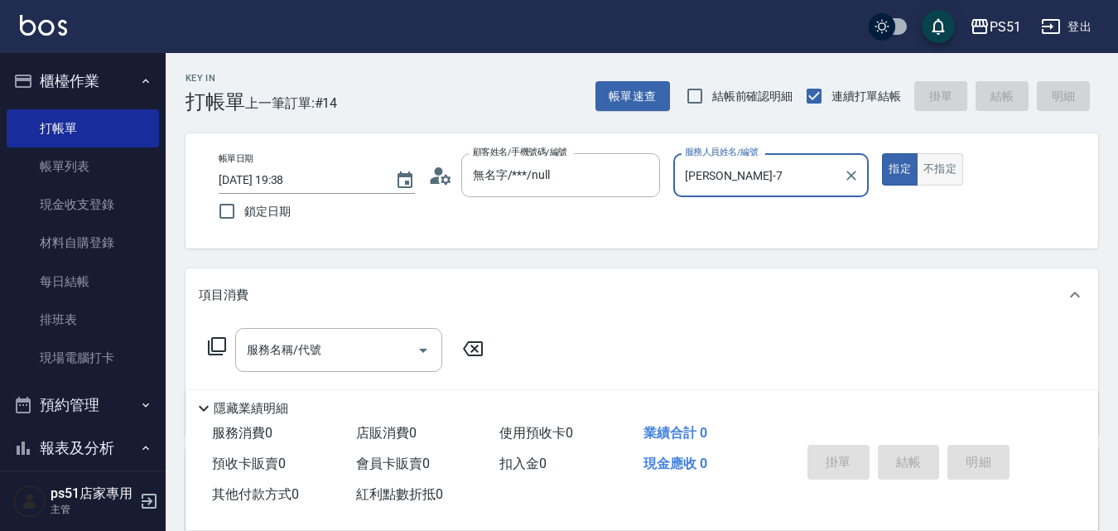
type input "[PERSON_NAME]-7"
click at [935, 174] on button "不指定" at bounding box center [940, 169] width 46 height 32
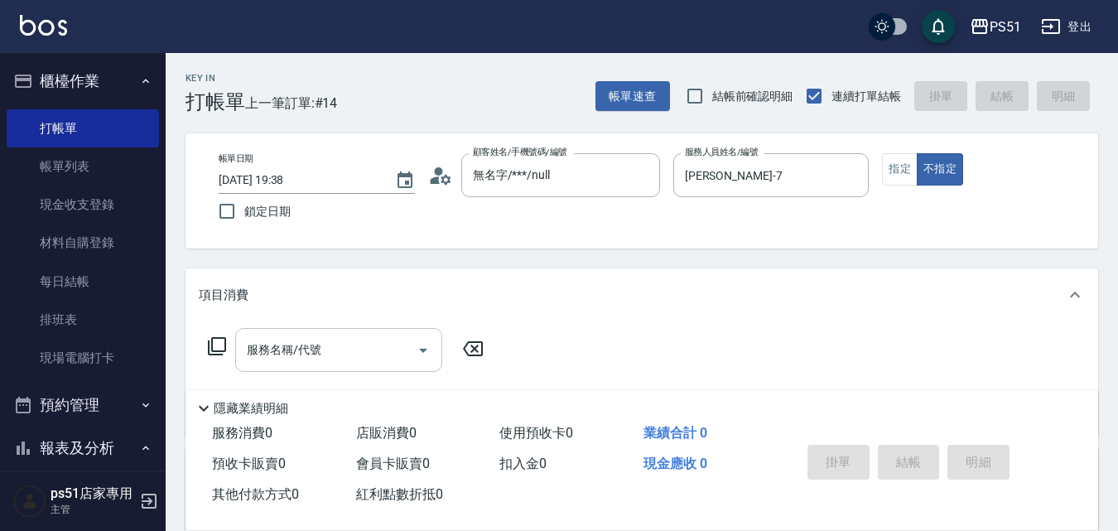
click at [395, 339] on input "服務名稱/代號" at bounding box center [326, 350] width 167 height 29
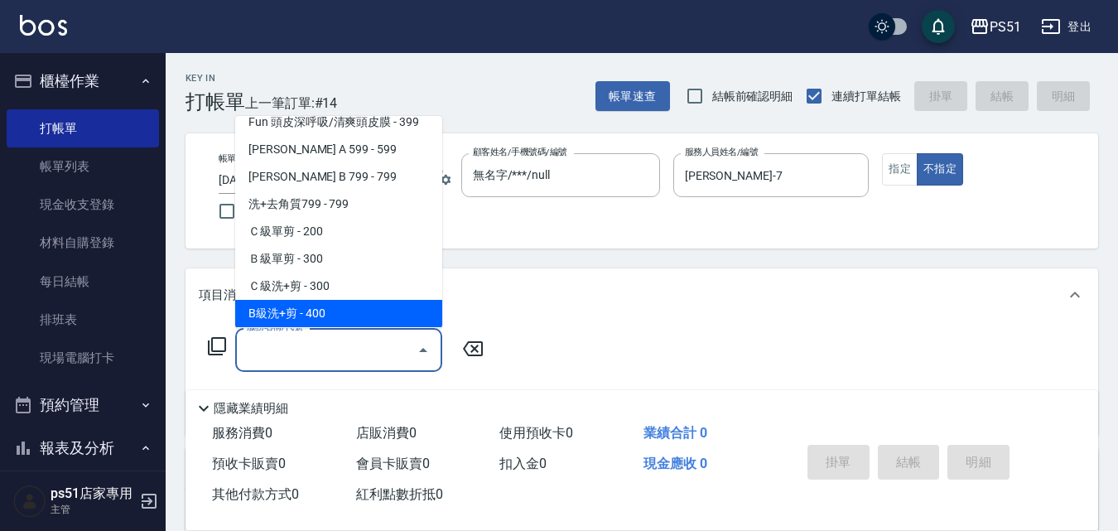
click at [344, 307] on span "B級洗+剪 - 400" at bounding box center [338, 313] width 207 height 27
type input "B級洗+剪(204)"
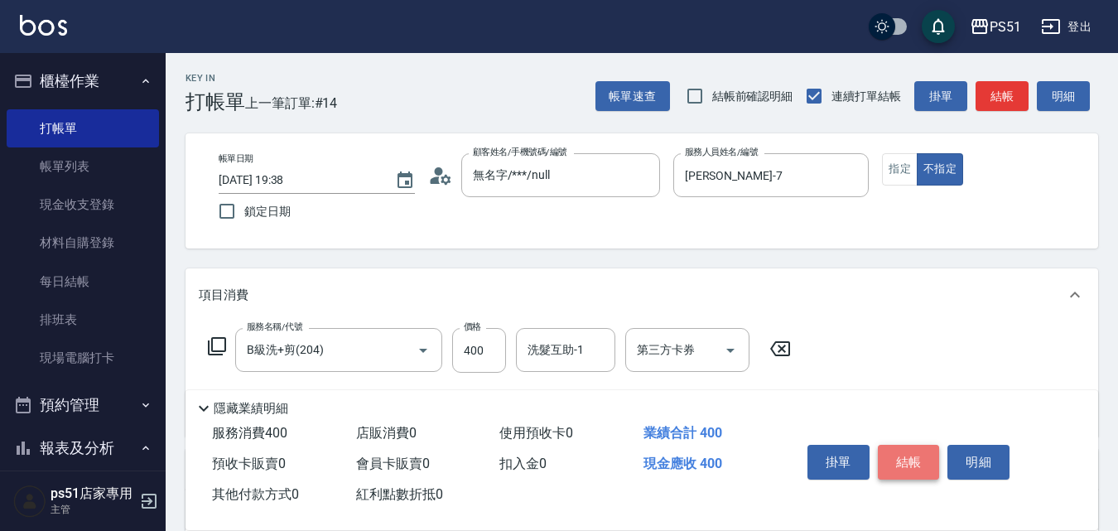
click at [910, 450] on button "結帳" at bounding box center [909, 462] width 62 height 35
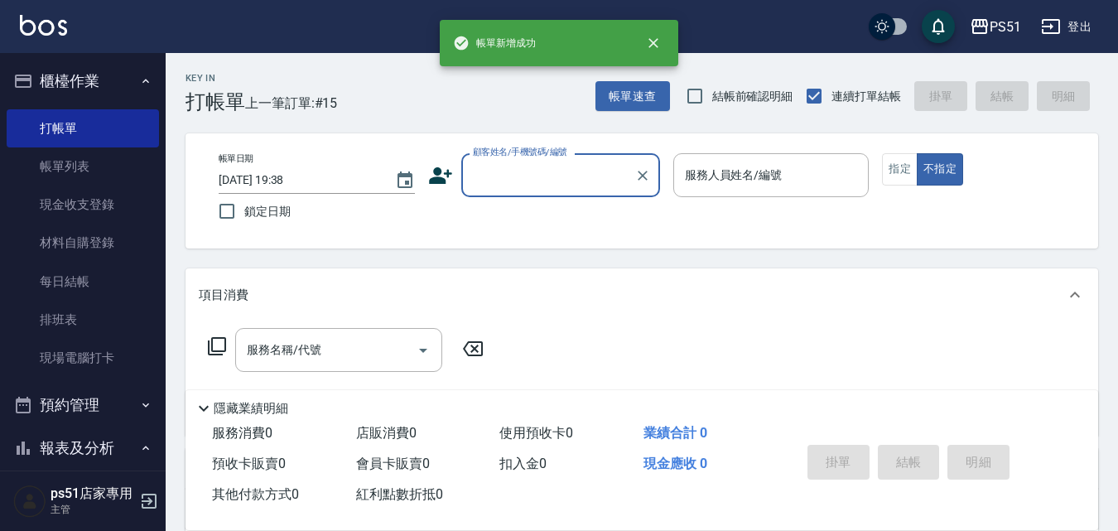
click at [546, 180] on input "顧客姓名/手機號碼/編號" at bounding box center [548, 175] width 159 height 29
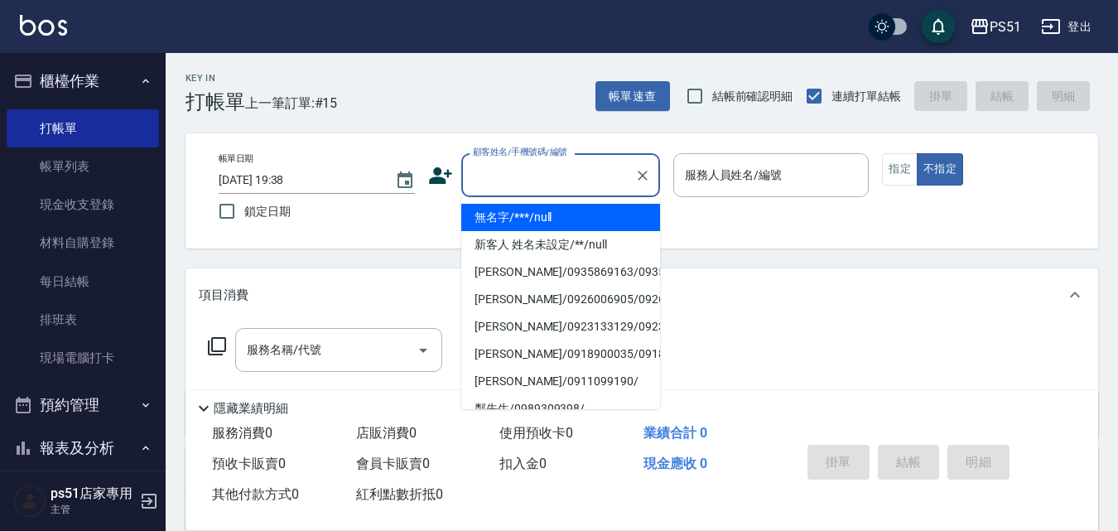
click at [553, 220] on li "無名字/***/null" at bounding box center [560, 217] width 199 height 27
type input "無名字/***/null"
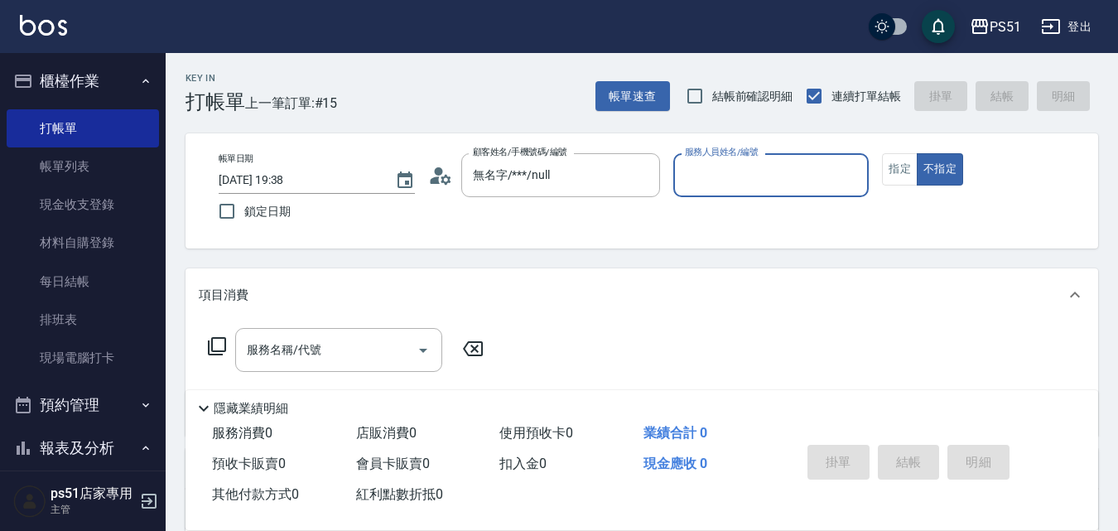
click at [679, 180] on div "服務人員姓名/編號" at bounding box center [772, 175] width 196 height 44
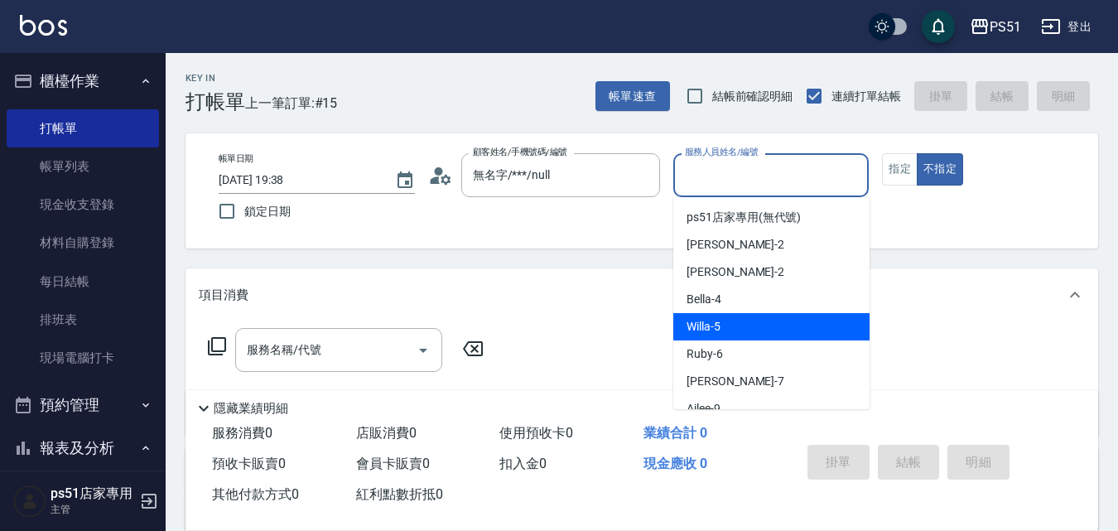
click at [727, 325] on div "Willa -5" at bounding box center [772, 326] width 196 height 27
click at [717, 163] on input "Willa-5" at bounding box center [759, 175] width 157 height 29
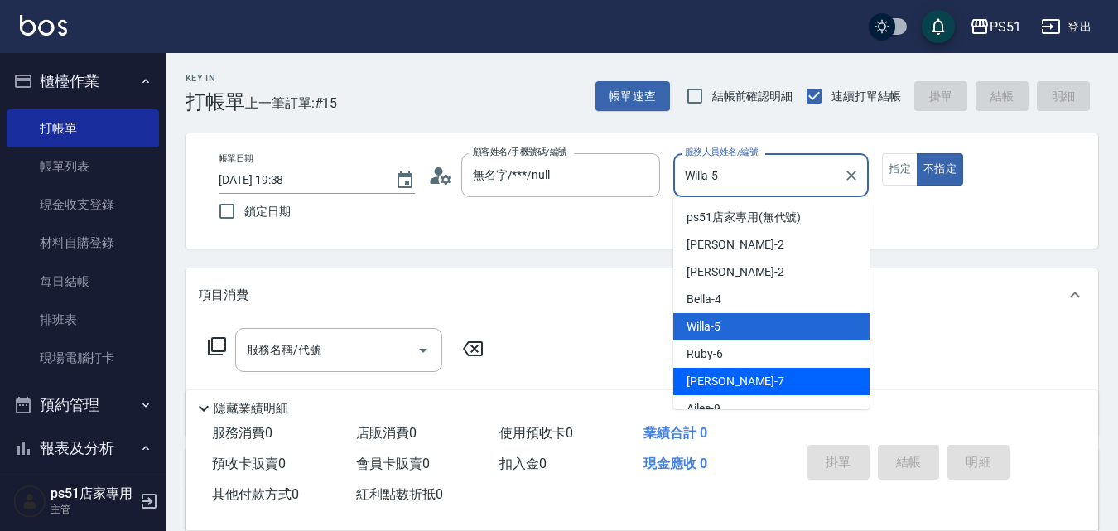
click at [750, 373] on div "[PERSON_NAME] -7" at bounding box center [772, 381] width 196 height 27
type input "[PERSON_NAME]-7"
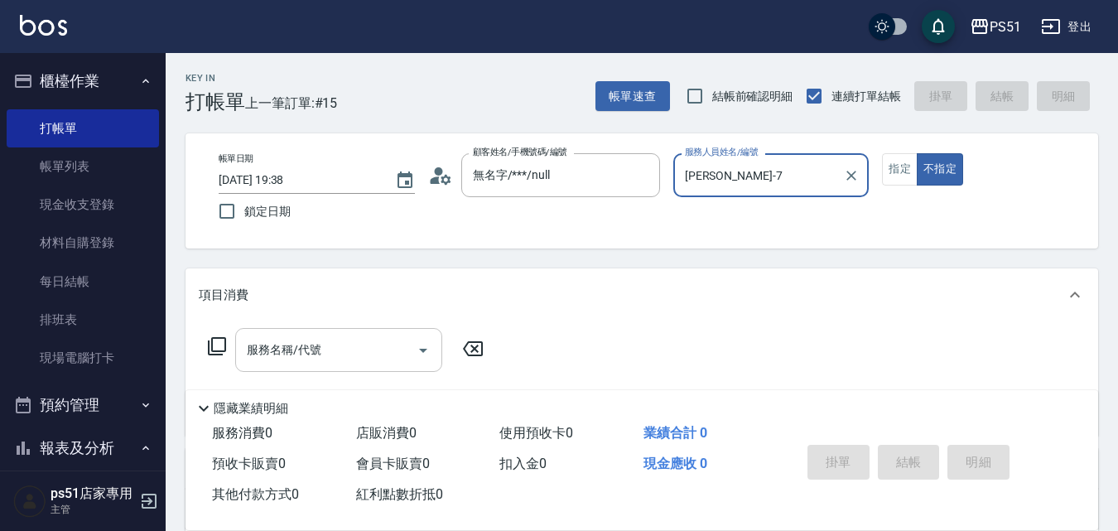
click at [316, 345] on input "服務名稱/代號" at bounding box center [326, 350] width 167 height 29
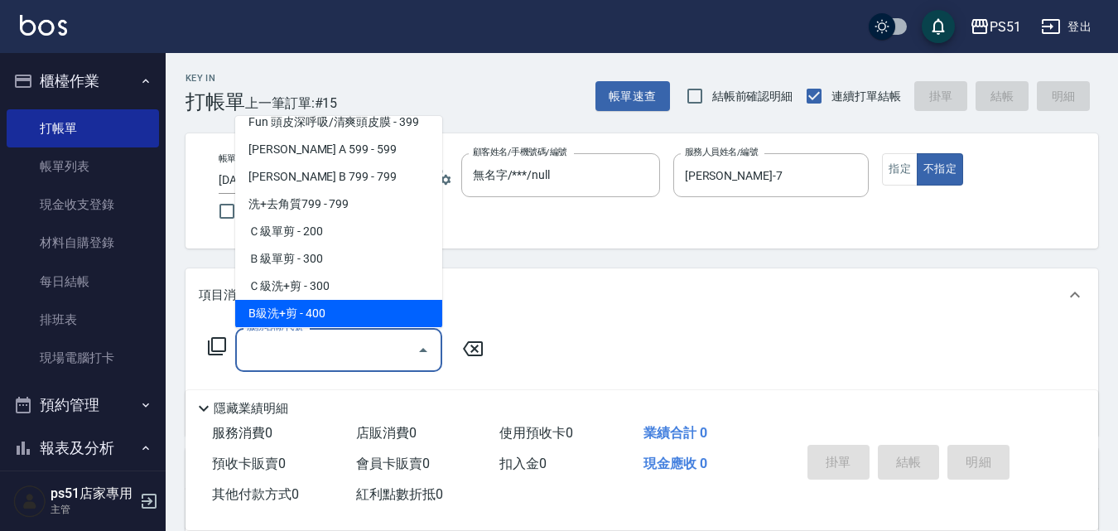
click at [330, 310] on span "B級洗+剪 - 400" at bounding box center [338, 313] width 207 height 27
type input "B級洗+剪(204)"
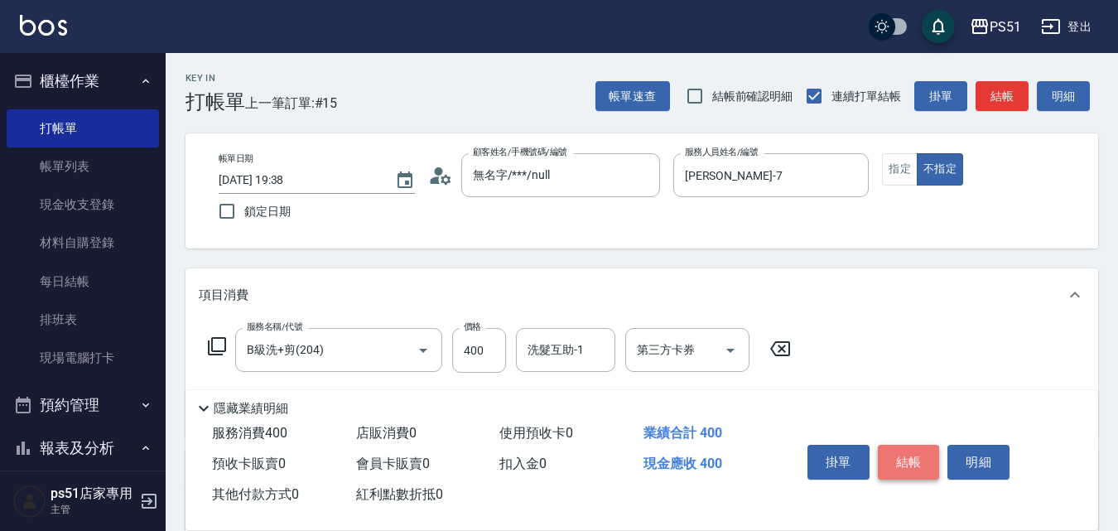
click at [903, 451] on button "結帳" at bounding box center [909, 462] width 62 height 35
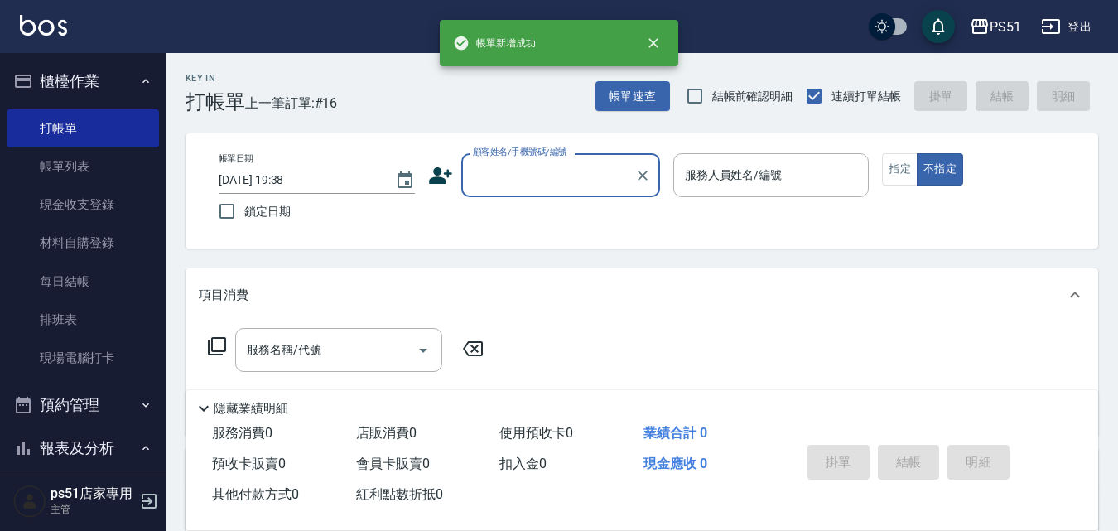
click at [577, 168] on input "顧客姓名/手機號碼/編號" at bounding box center [548, 175] width 159 height 29
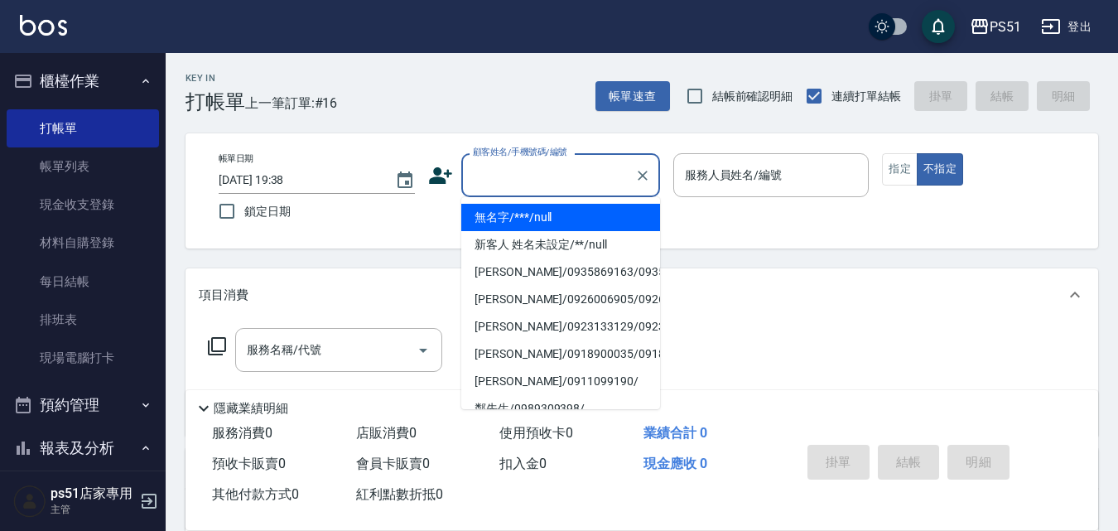
click at [577, 202] on ul "無名字/***/null 新客人 姓名未設定/**/null [PERSON_NAME]/0935869163/0935869163 [PERSON_NAME…" at bounding box center [560, 303] width 199 height 212
click at [588, 221] on li "無名字/***/null" at bounding box center [560, 217] width 199 height 27
type input "無名字/***/null"
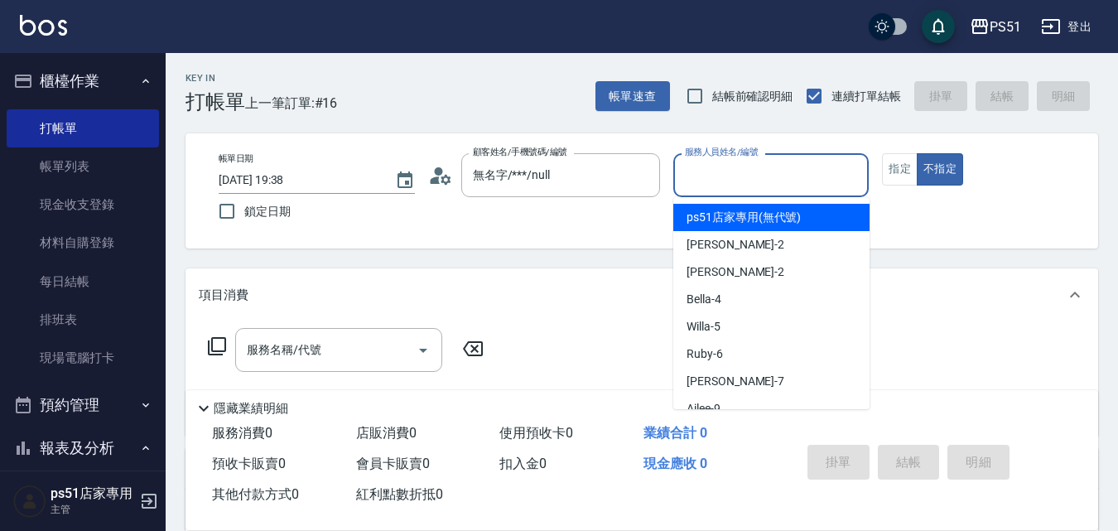
click at [731, 173] on input "服務人員姓名/編號" at bounding box center [771, 175] width 181 height 29
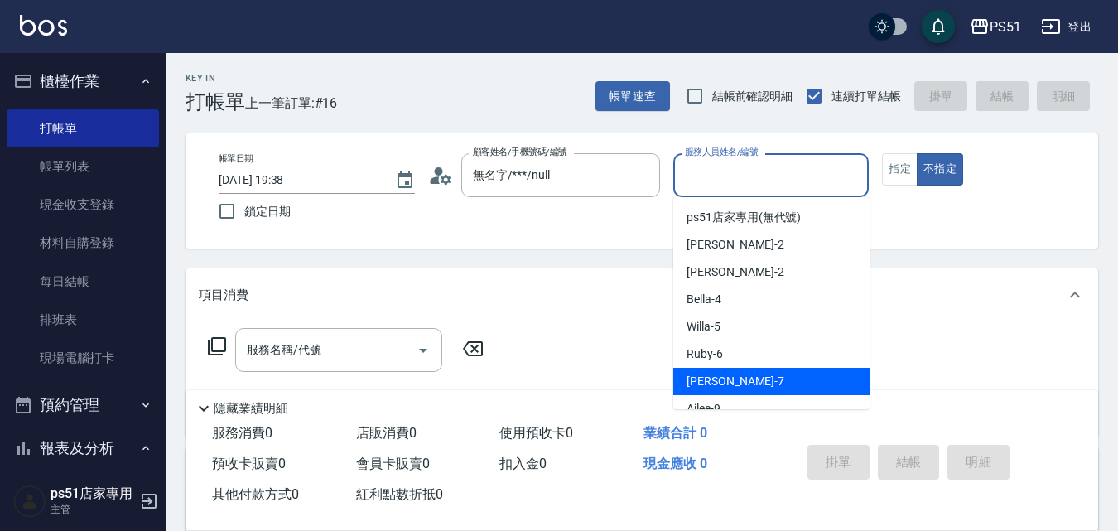
click at [768, 376] on div "[PERSON_NAME] -7" at bounding box center [772, 381] width 196 height 27
type input "[PERSON_NAME]-7"
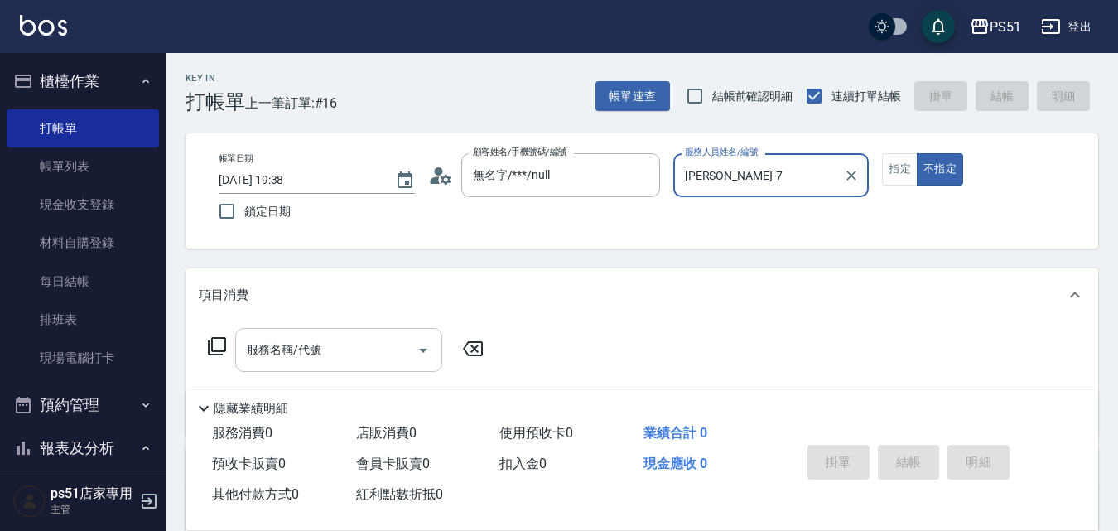
click at [334, 350] on input "服務名稱/代號" at bounding box center [326, 350] width 167 height 29
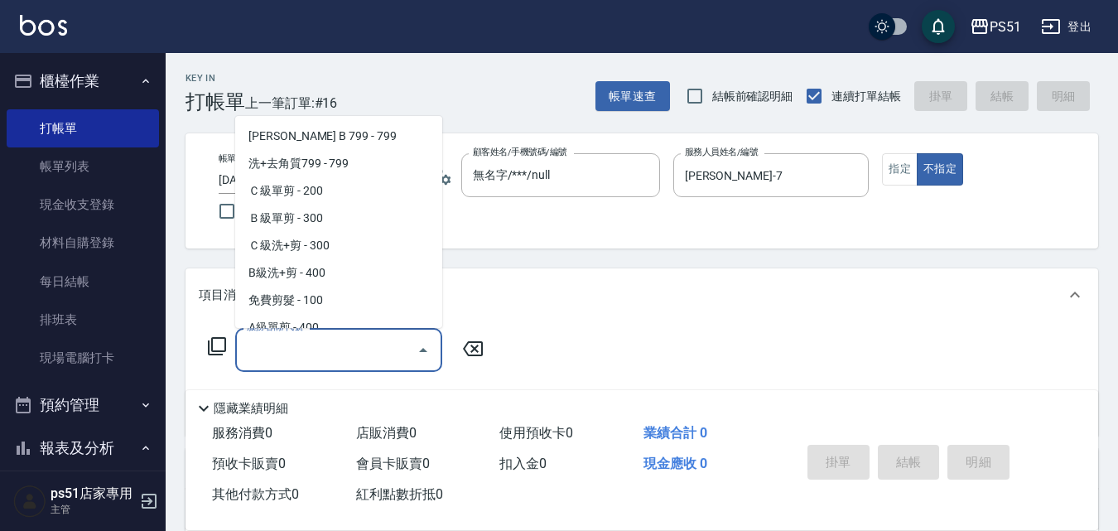
scroll to position [580, 0]
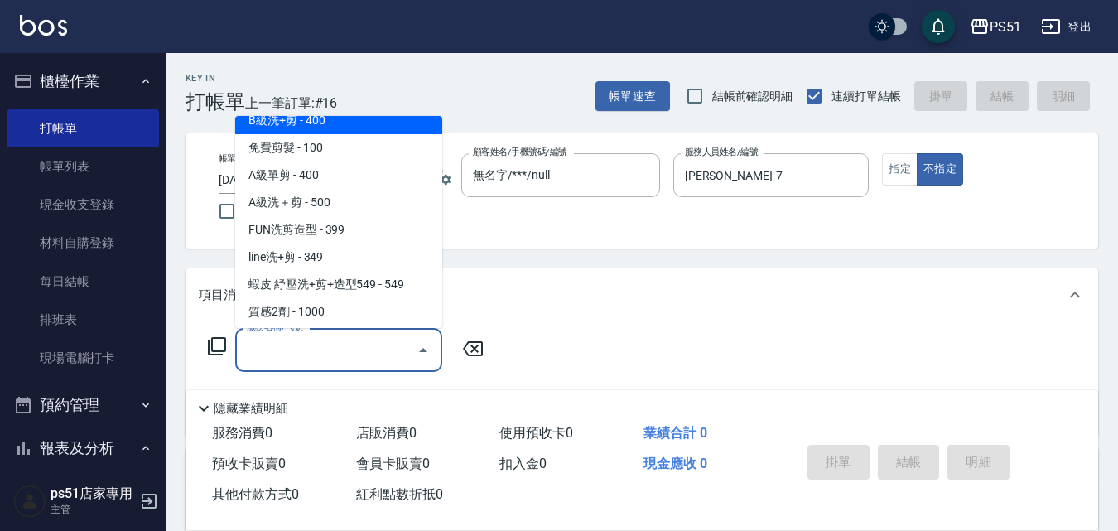
click at [338, 132] on span "B級洗+剪 - 400" at bounding box center [338, 120] width 207 height 27
type input "B級洗+剪(204)"
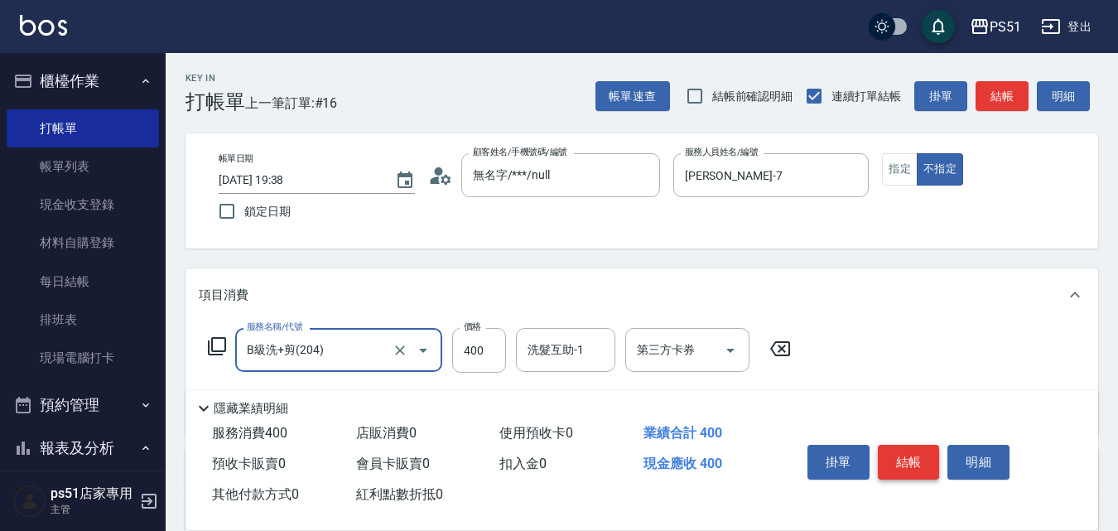
click at [903, 451] on button "結帳" at bounding box center [909, 462] width 62 height 35
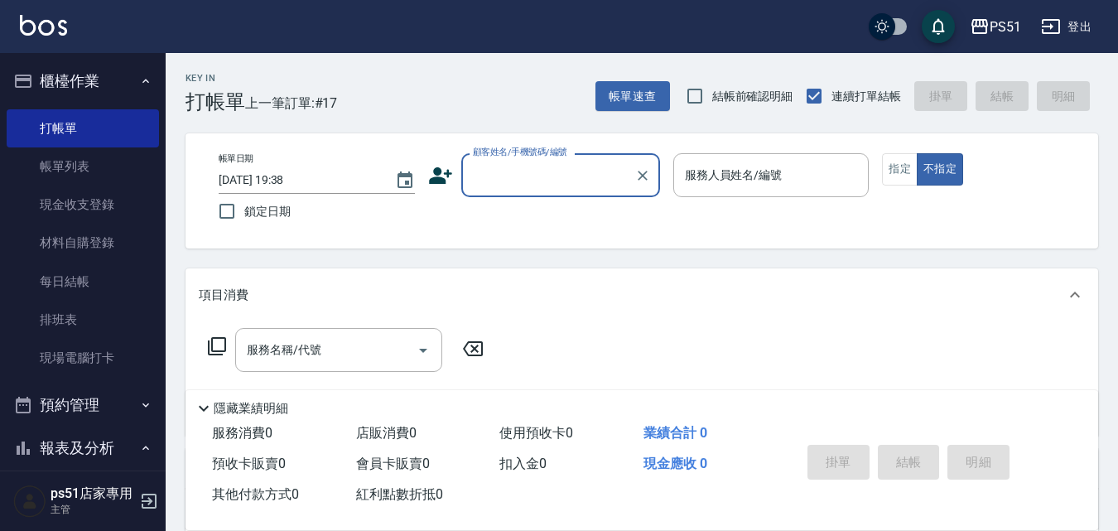
click at [499, 174] on input "顧客姓名/手機號碼/編號" at bounding box center [548, 175] width 159 height 29
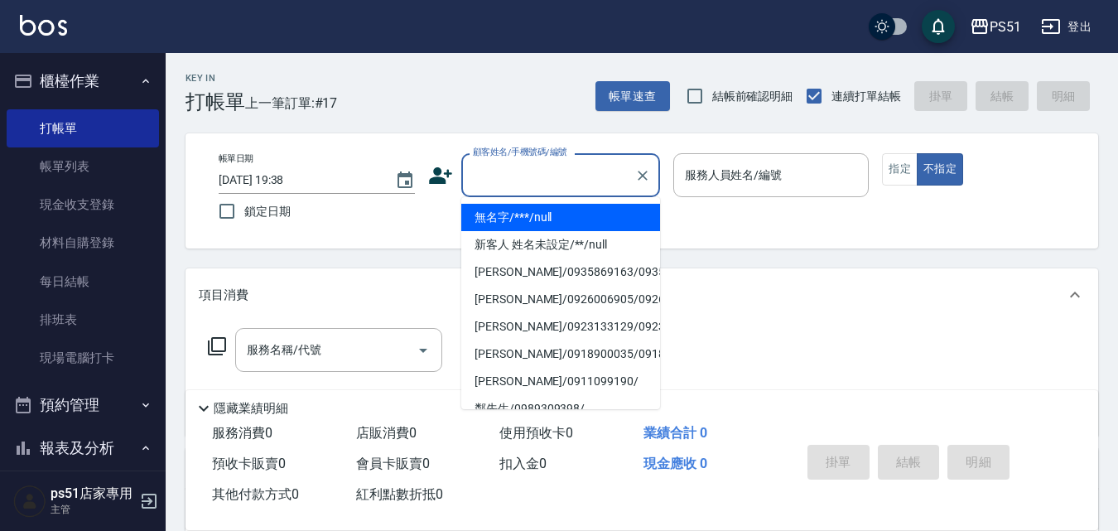
click at [525, 215] on li "無名字/***/null" at bounding box center [560, 217] width 199 height 27
type input "無名字/***/null"
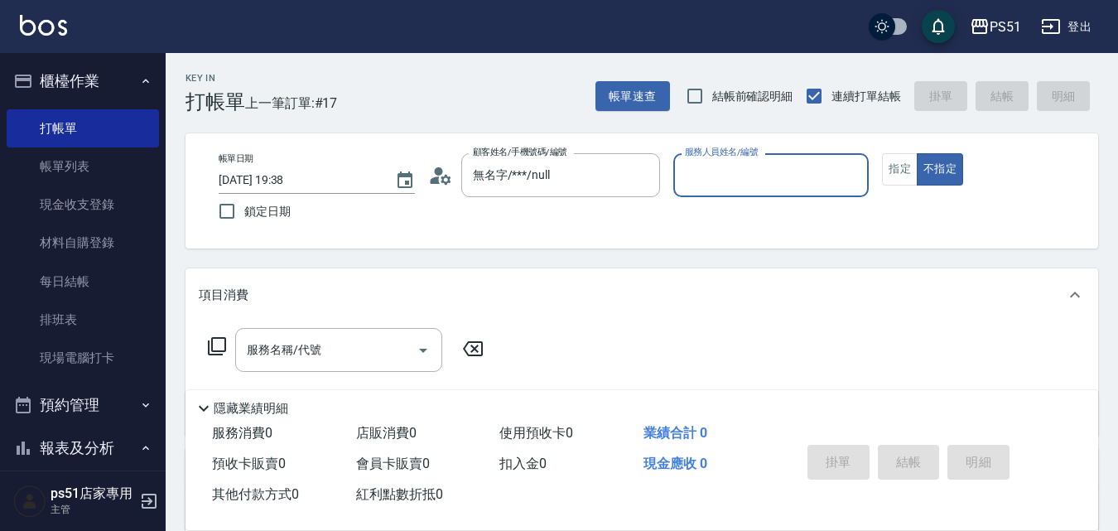
click at [730, 164] on input "服務人員姓名/編號" at bounding box center [771, 175] width 181 height 29
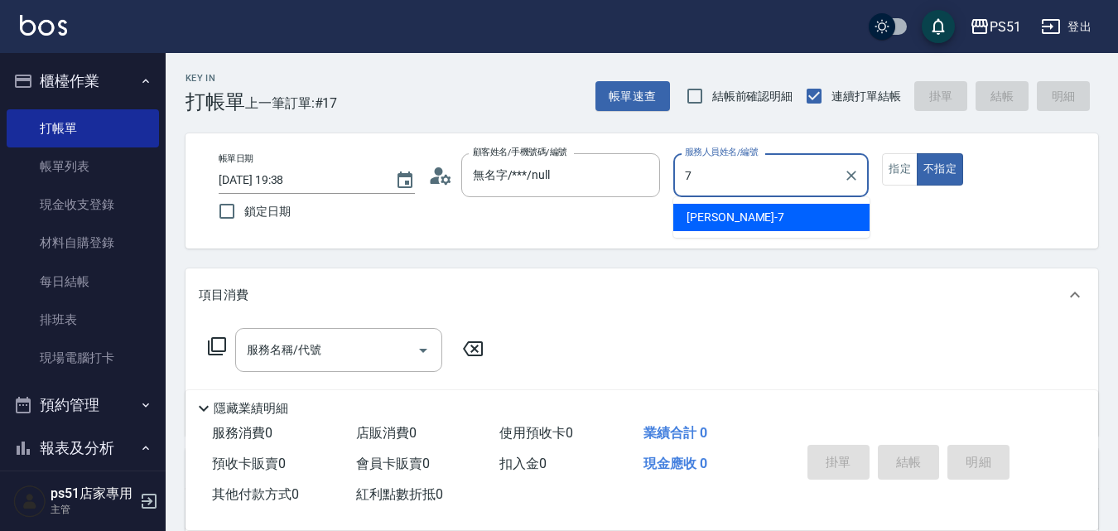
click at [760, 216] on div "[PERSON_NAME] -7" at bounding box center [772, 217] width 196 height 27
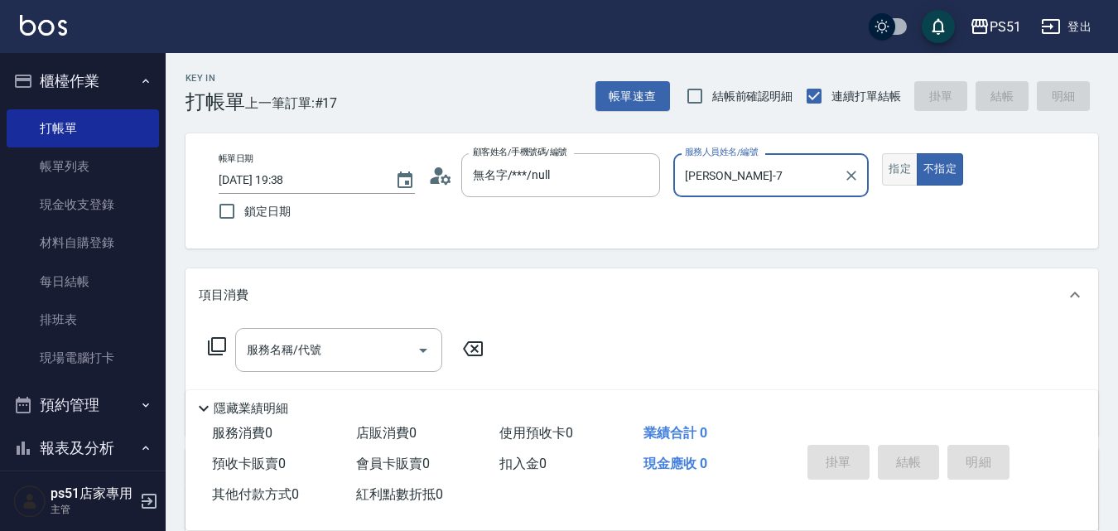
type input "[PERSON_NAME]-7"
click at [886, 171] on button "指定" at bounding box center [900, 169] width 36 height 32
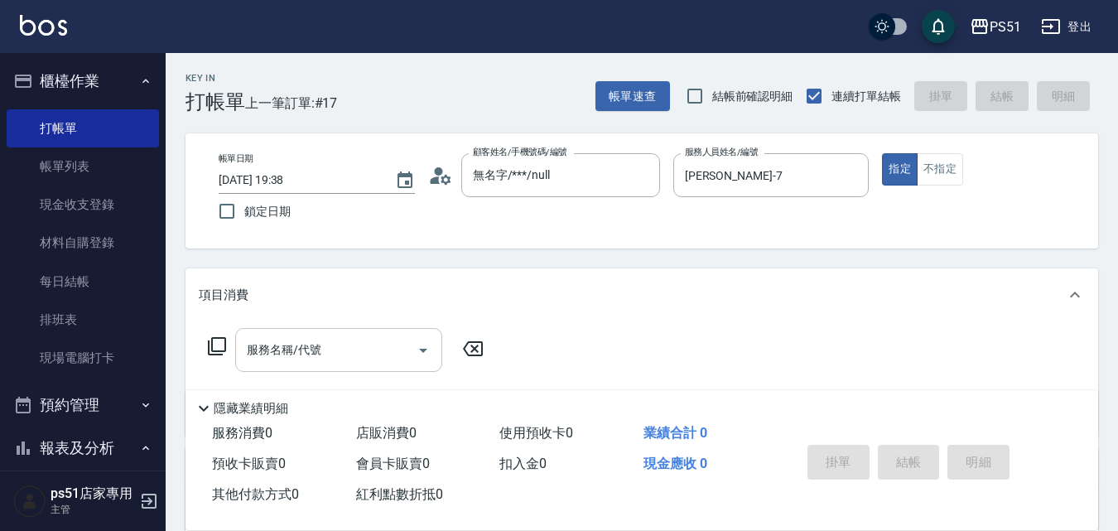
click at [350, 343] on input "服務名稱/代號" at bounding box center [326, 350] width 167 height 29
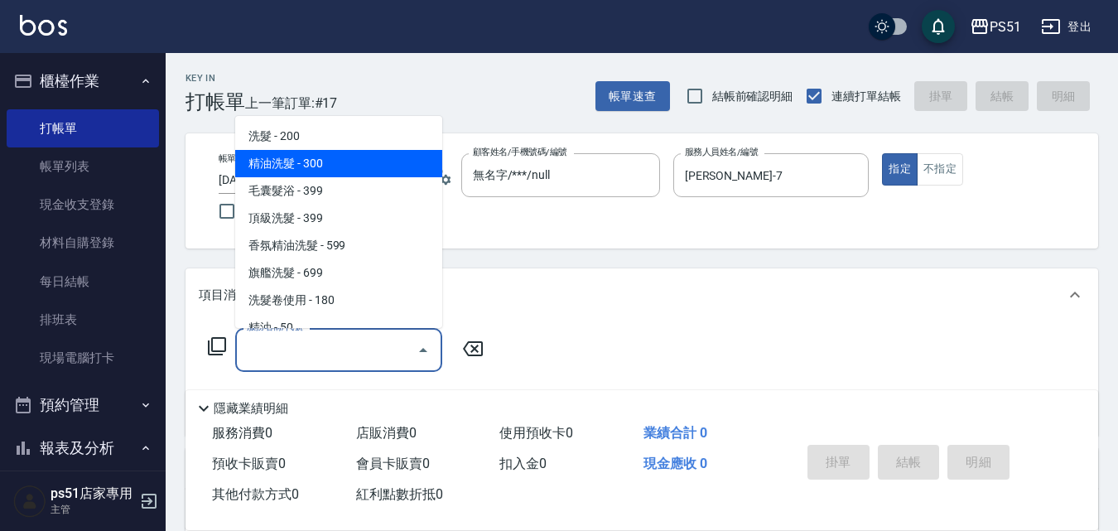
click at [337, 175] on span "精油洗髮 - 300" at bounding box center [338, 163] width 207 height 27
type input "精油洗髮(102)"
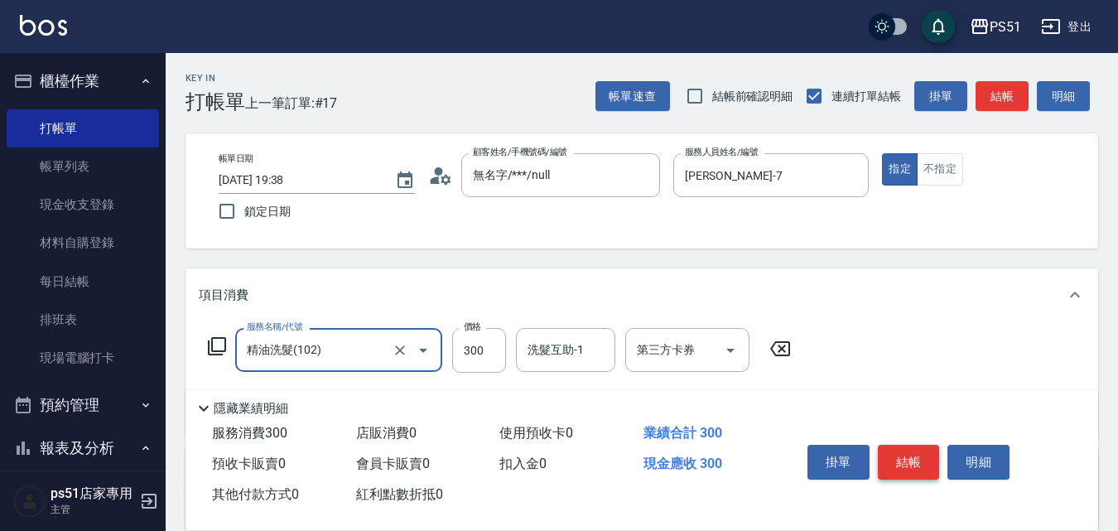
click at [912, 447] on button "結帳" at bounding box center [909, 462] width 62 height 35
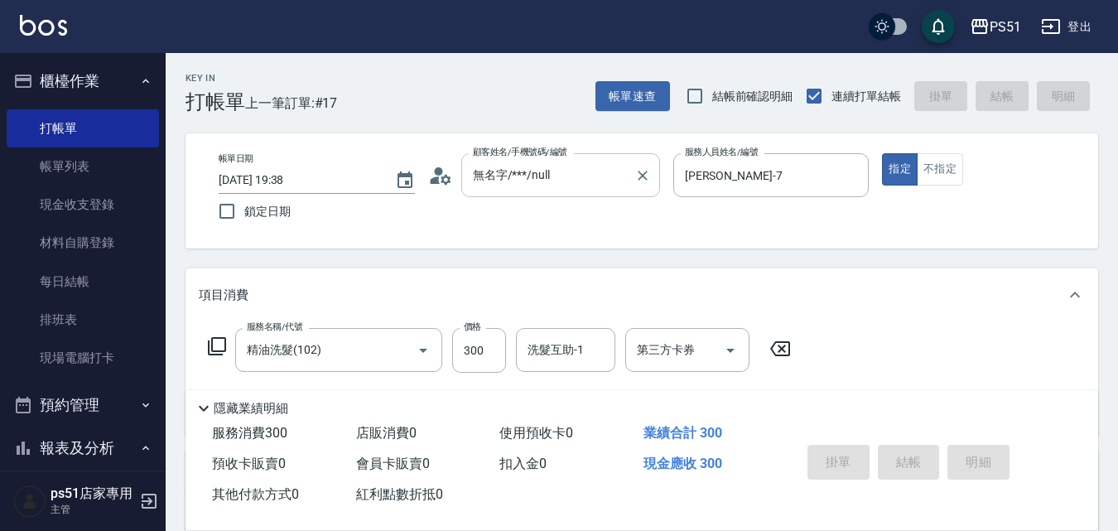
type input "[DATE] 19:39"
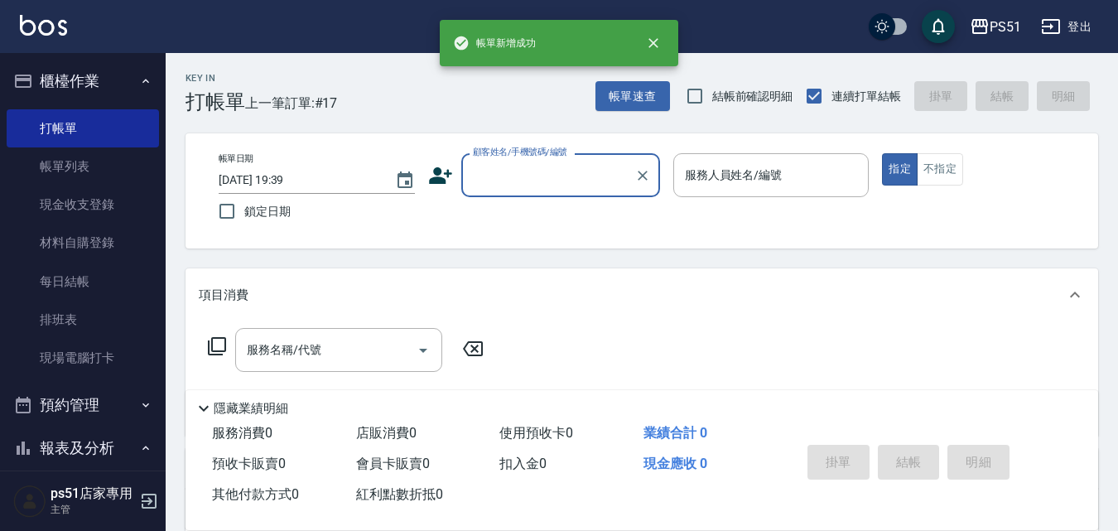
click at [574, 177] on input "顧客姓名/手機號碼/編號" at bounding box center [548, 175] width 159 height 29
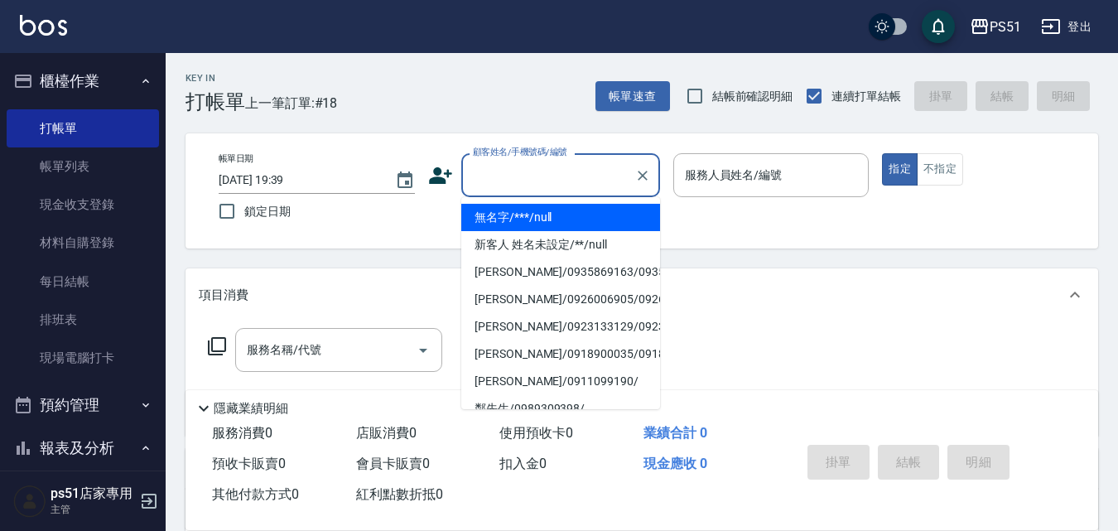
click at [569, 223] on li "無名字/***/null" at bounding box center [560, 217] width 199 height 27
type input "無名字/***/null"
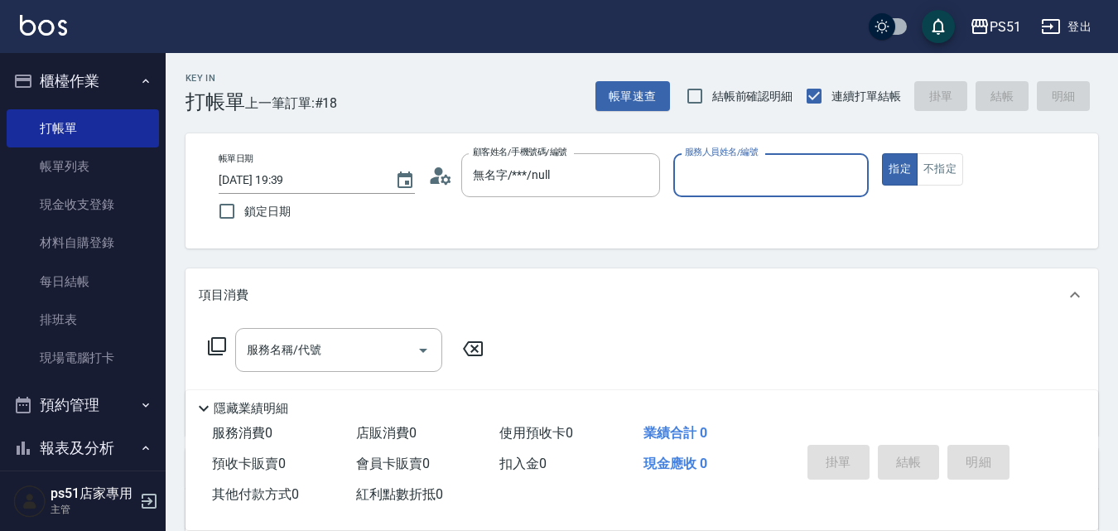
click at [698, 184] on input "服務人員姓名/編號" at bounding box center [771, 175] width 181 height 29
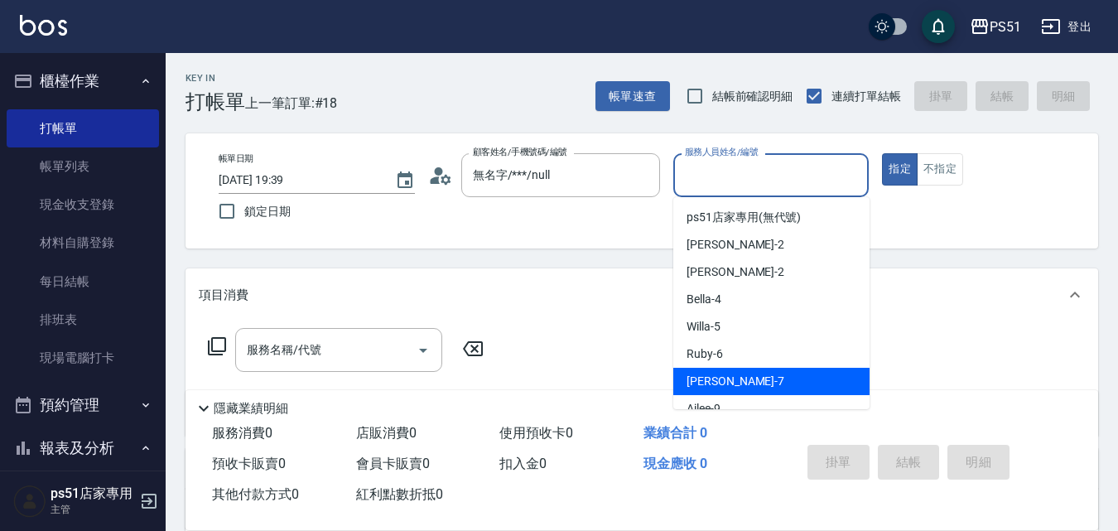
click at [737, 372] on div "[PERSON_NAME] -7" at bounding box center [772, 381] width 196 height 27
type input "[PERSON_NAME]-7"
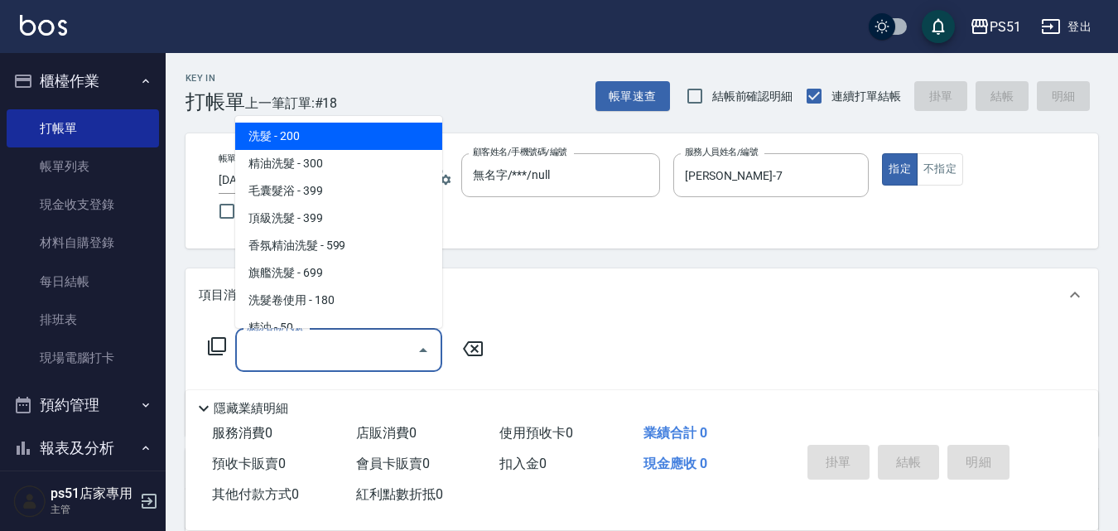
click at [355, 355] on input "服務名稱/代號" at bounding box center [326, 350] width 167 height 29
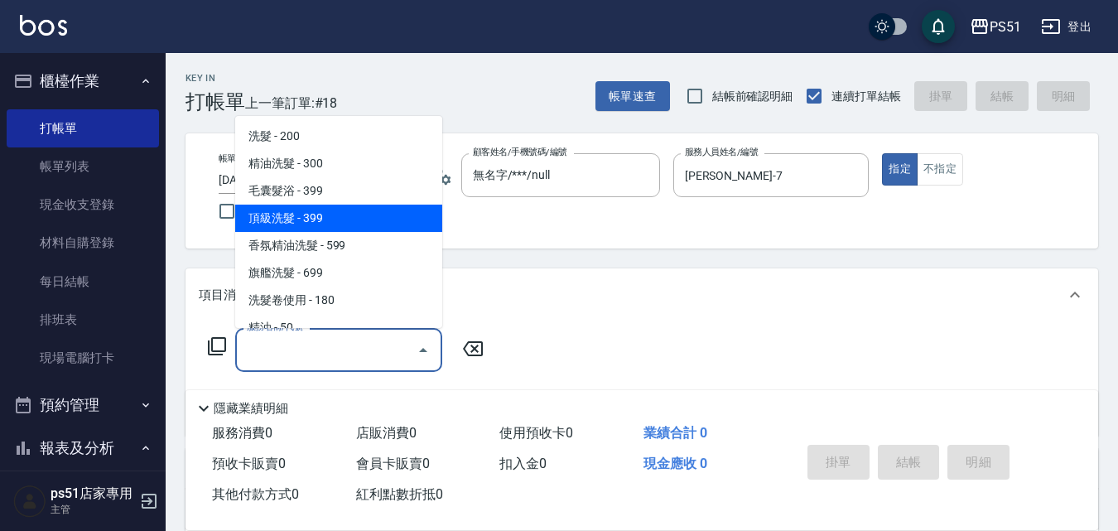
click at [351, 213] on span "頂級洗髮 - 399" at bounding box center [338, 218] width 207 height 27
type input "頂級洗髮(104)"
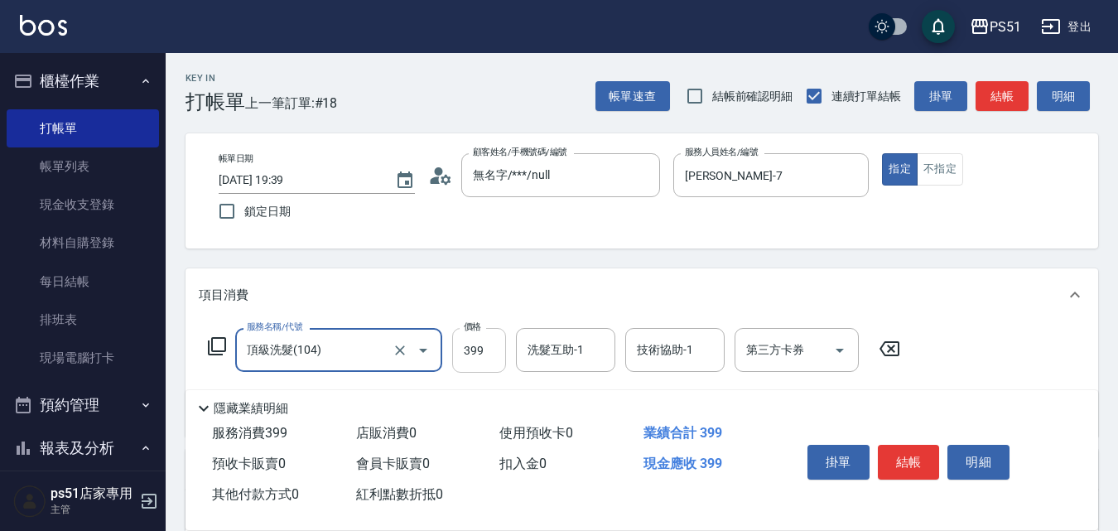
click at [489, 346] on input "399" at bounding box center [479, 350] width 54 height 45
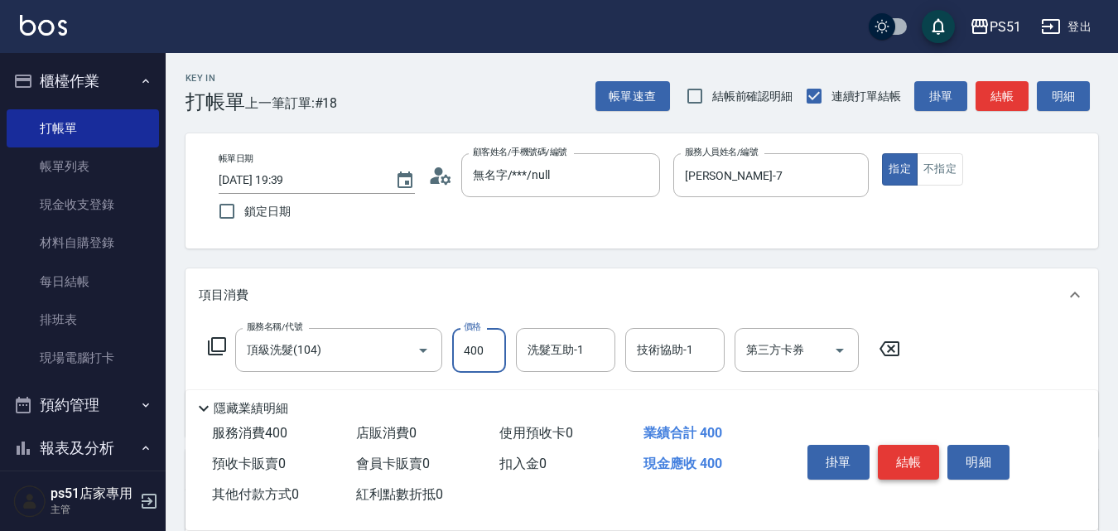
type input "400"
click at [924, 451] on button "結帳" at bounding box center [909, 462] width 62 height 35
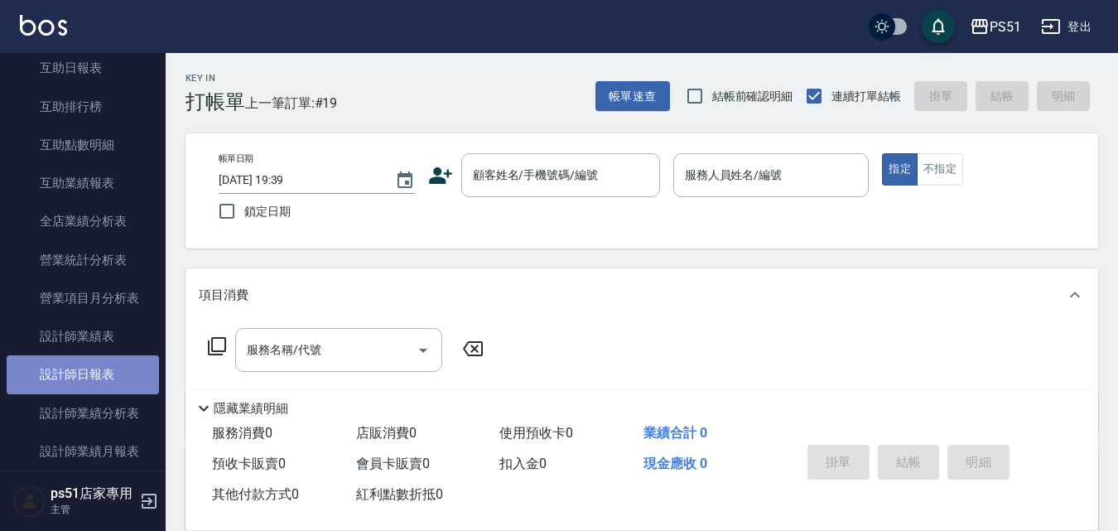
click at [97, 378] on link "設計師日報表" at bounding box center [83, 374] width 152 height 38
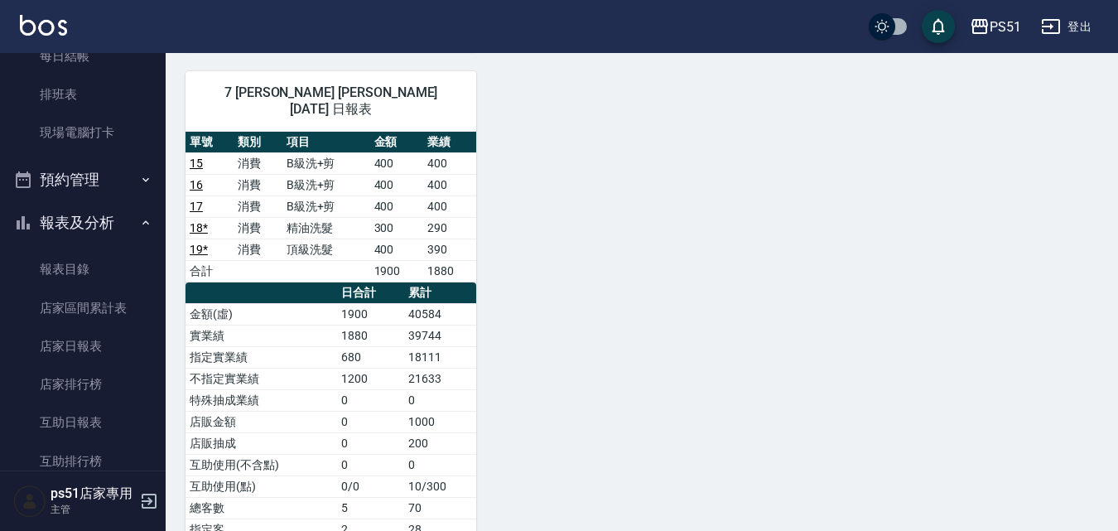
scroll to position [387, 0]
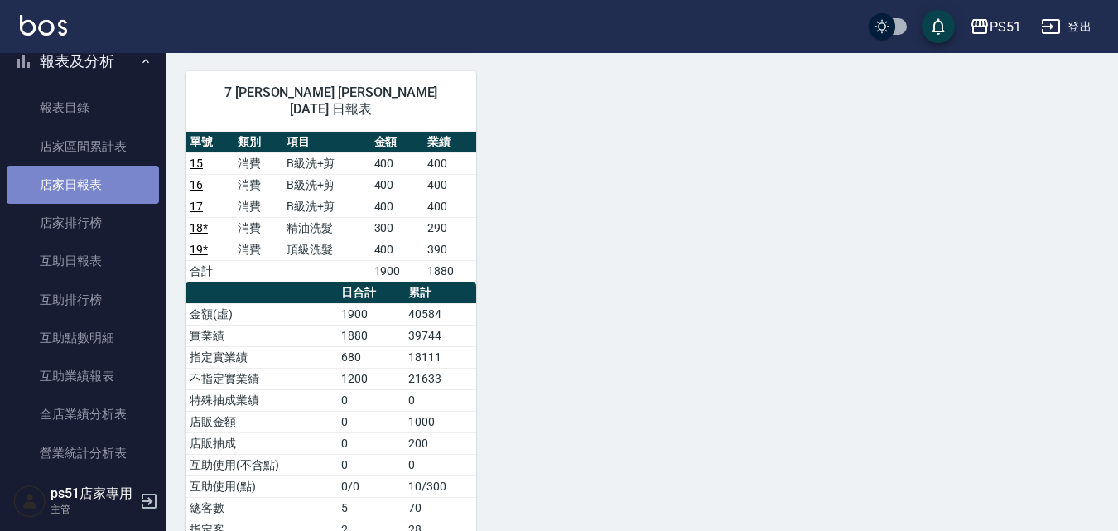
click at [99, 166] on link "店家日報表" at bounding box center [83, 185] width 152 height 38
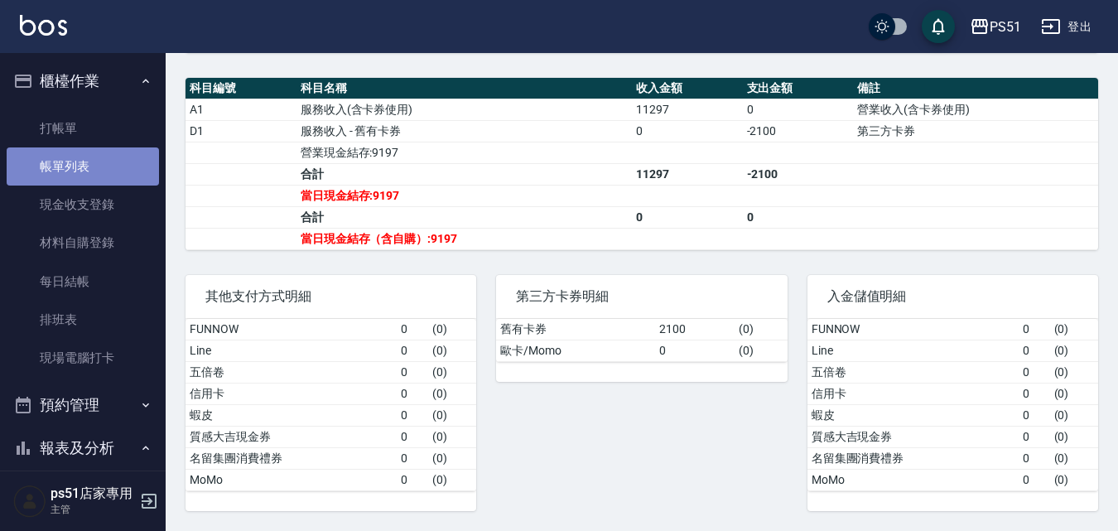
click at [89, 167] on link "帳單列表" at bounding box center [83, 166] width 152 height 38
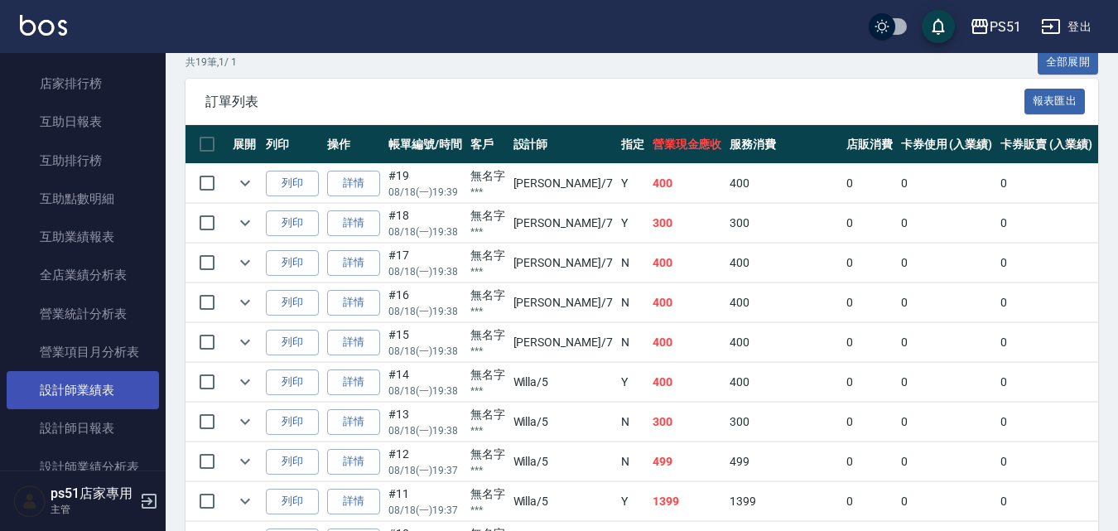
scroll to position [580, 0]
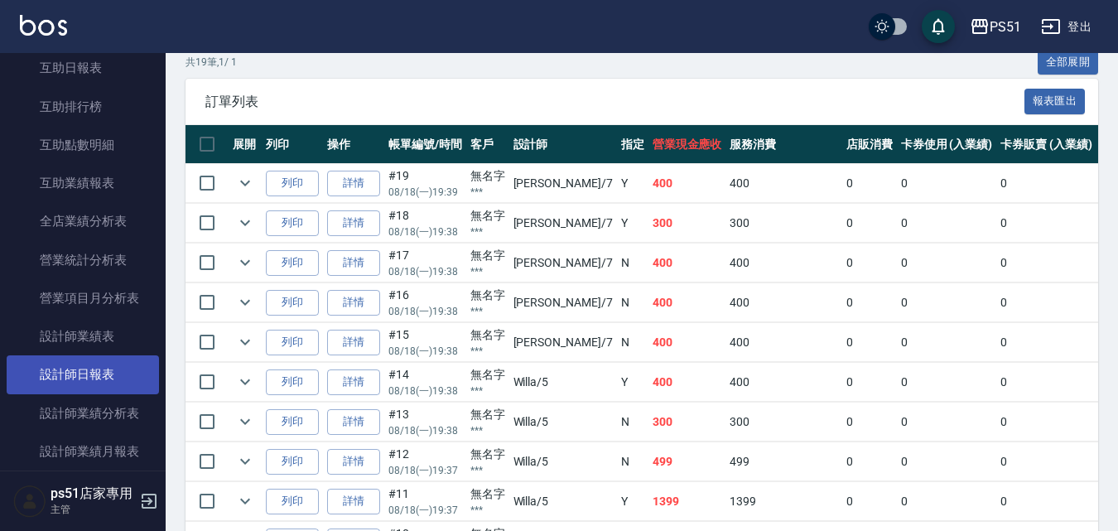
click at [121, 371] on link "設計師日報表" at bounding box center [83, 374] width 152 height 38
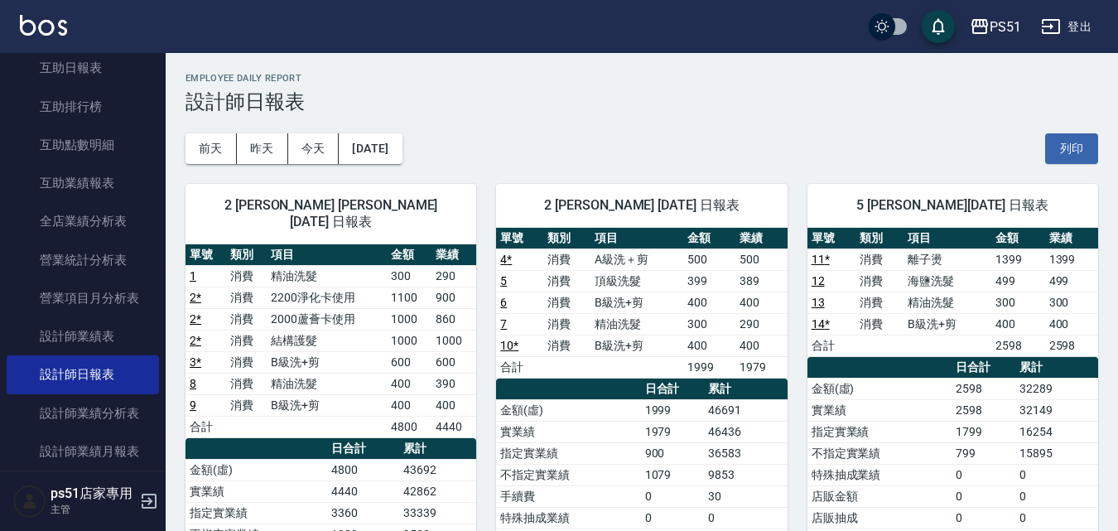
click at [505, 343] on link "10 *" at bounding box center [509, 345] width 18 height 13
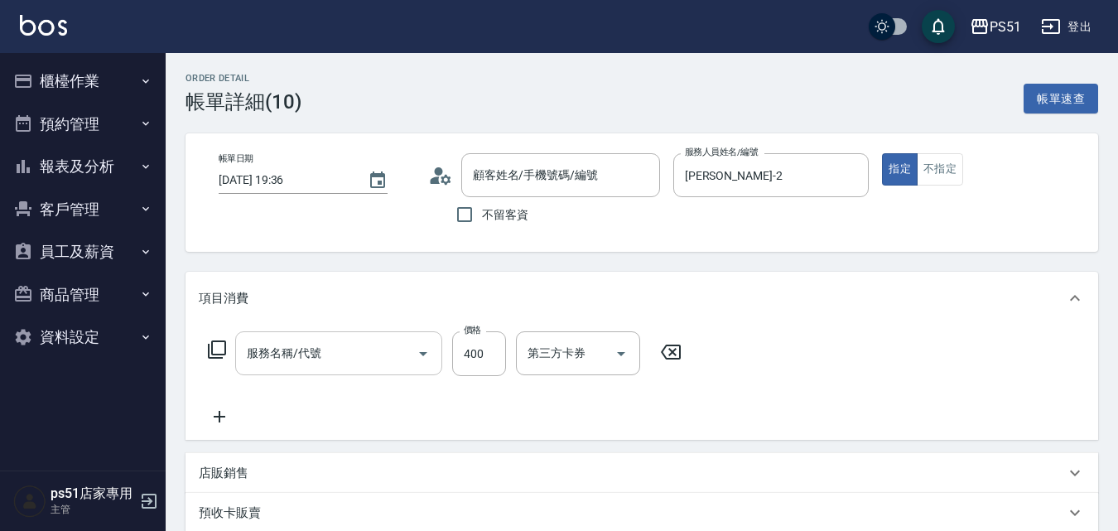
type input "無名字/***/null"
click at [302, 348] on input "B級洗+剪(204)" at bounding box center [316, 353] width 146 height 29
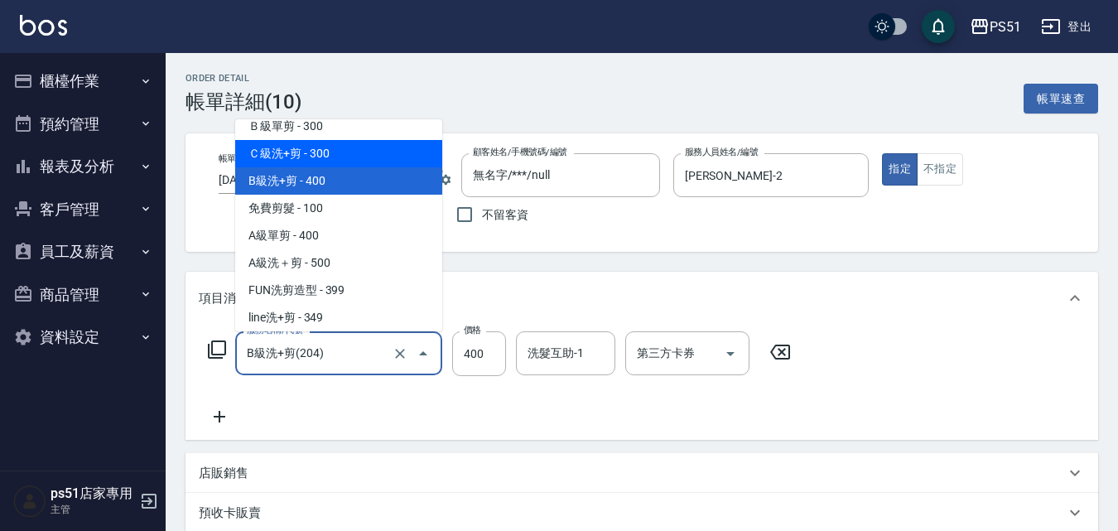
scroll to position [579, 0]
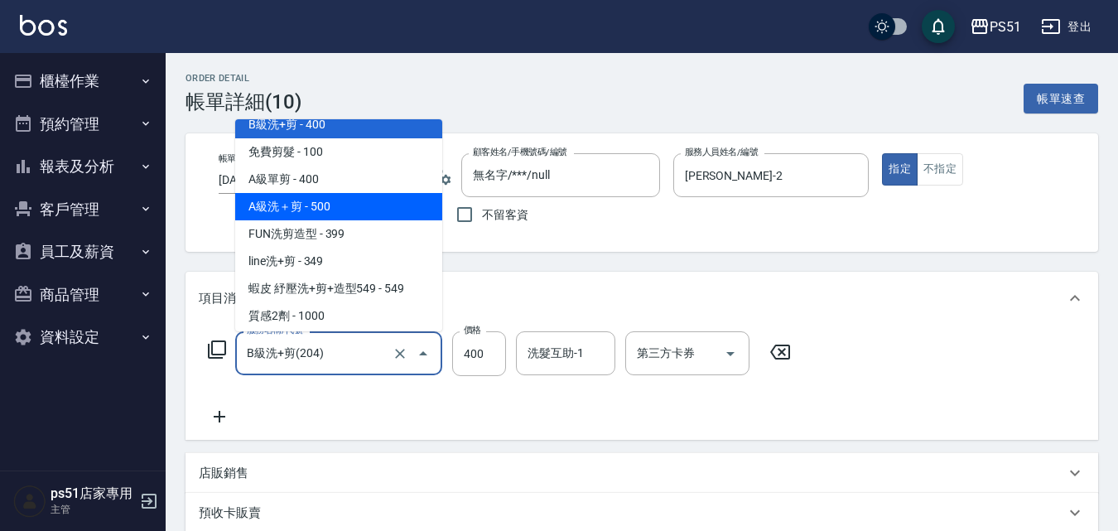
click at [345, 200] on span "A級洗＋剪 - 500" at bounding box center [338, 206] width 207 height 27
type input "A級洗＋剪(207)"
type input "500"
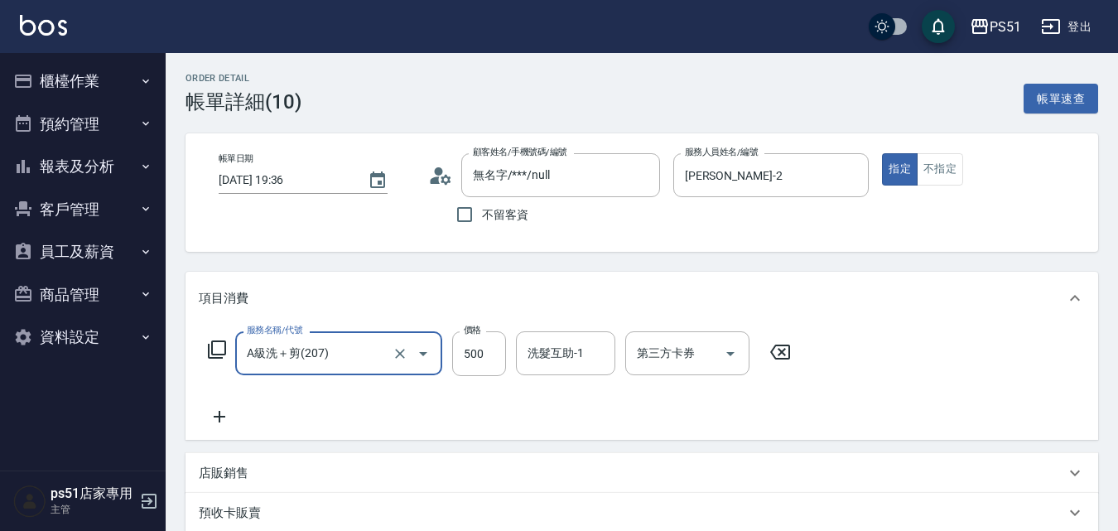
scroll to position [340, 0]
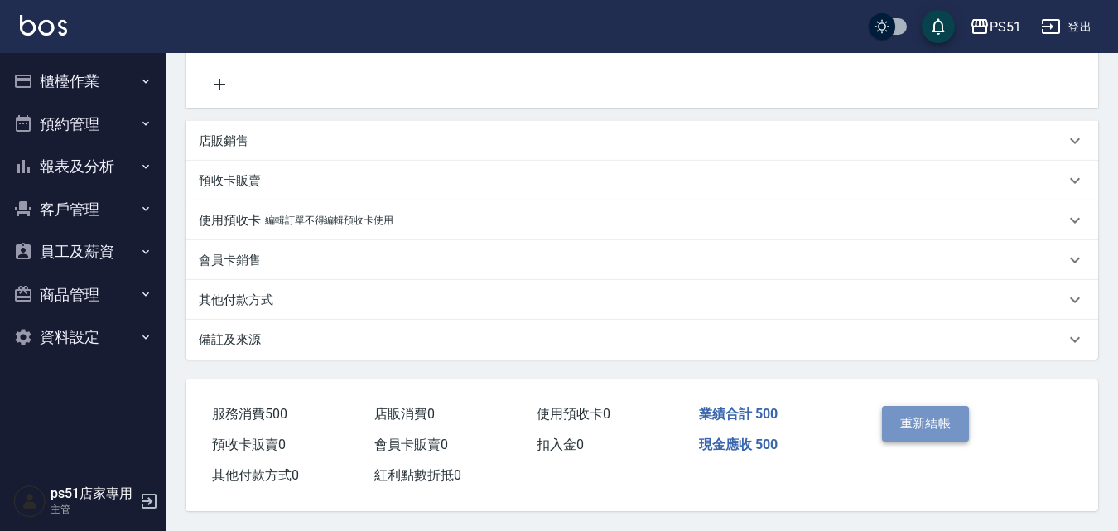
click at [891, 422] on button "重新結帳" at bounding box center [926, 423] width 88 height 35
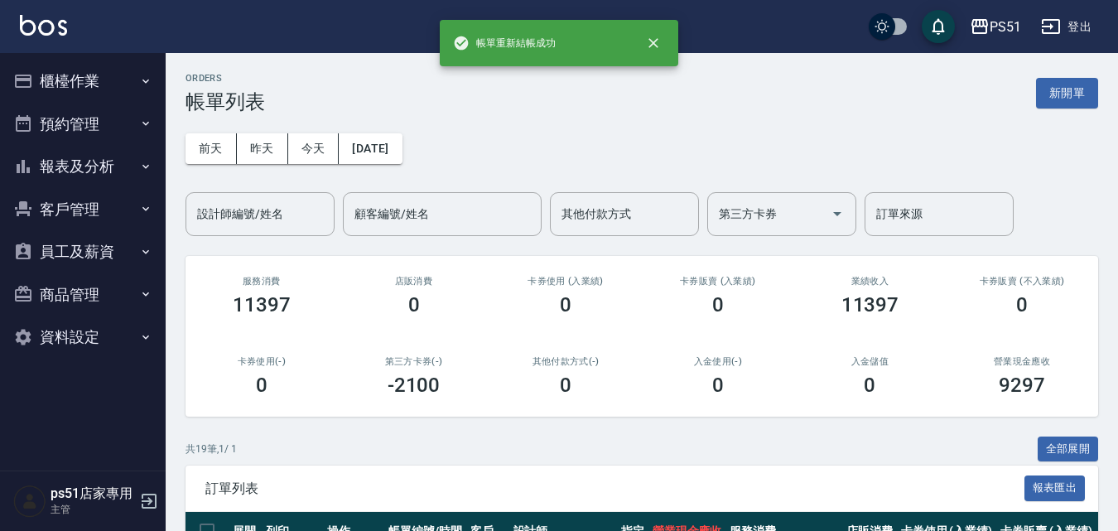
click at [119, 167] on button "報表及分析" at bounding box center [83, 166] width 152 height 43
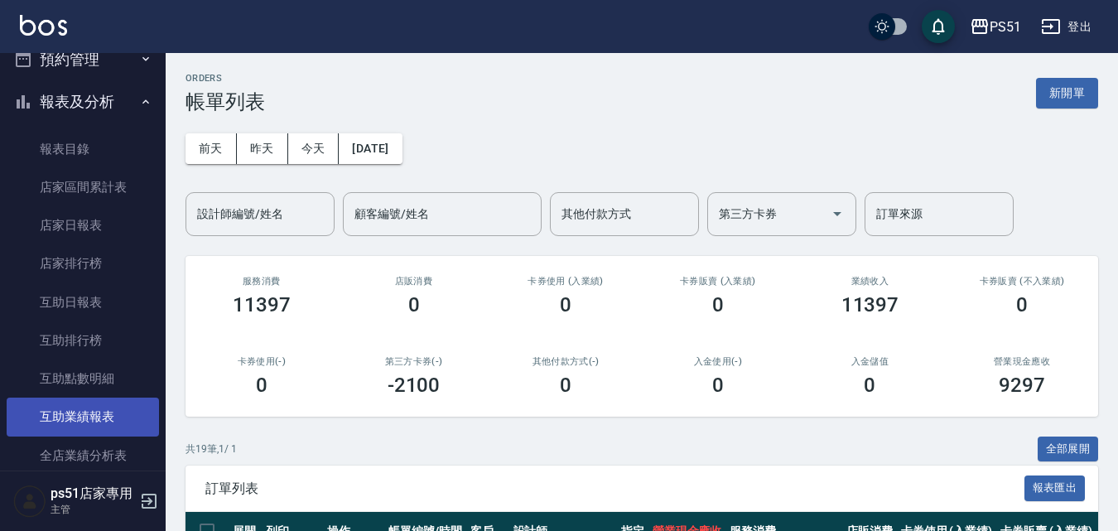
scroll to position [193, 0]
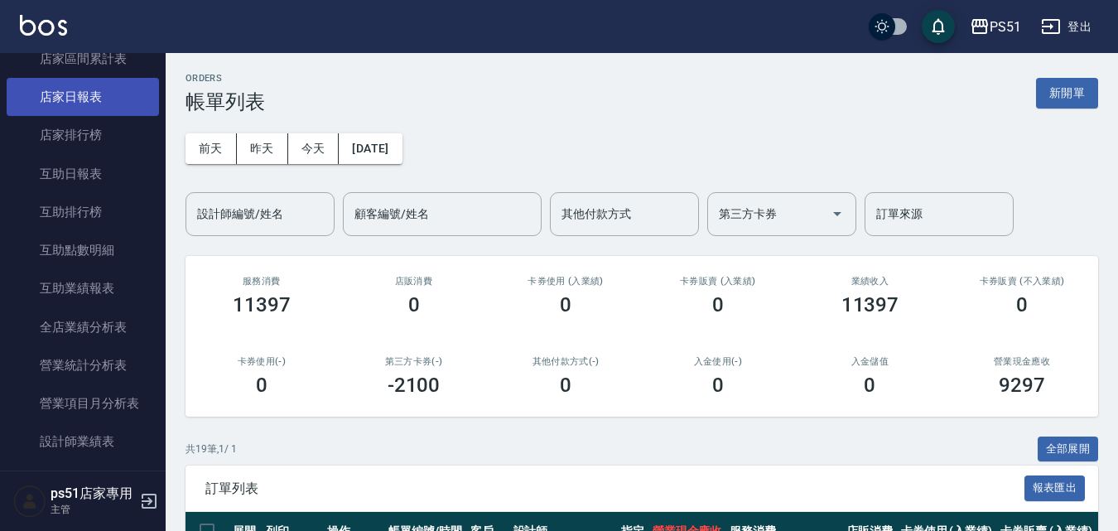
click at [109, 110] on link "店家日報表" at bounding box center [83, 97] width 152 height 38
